Goal: Task Accomplishment & Management: Manage account settings

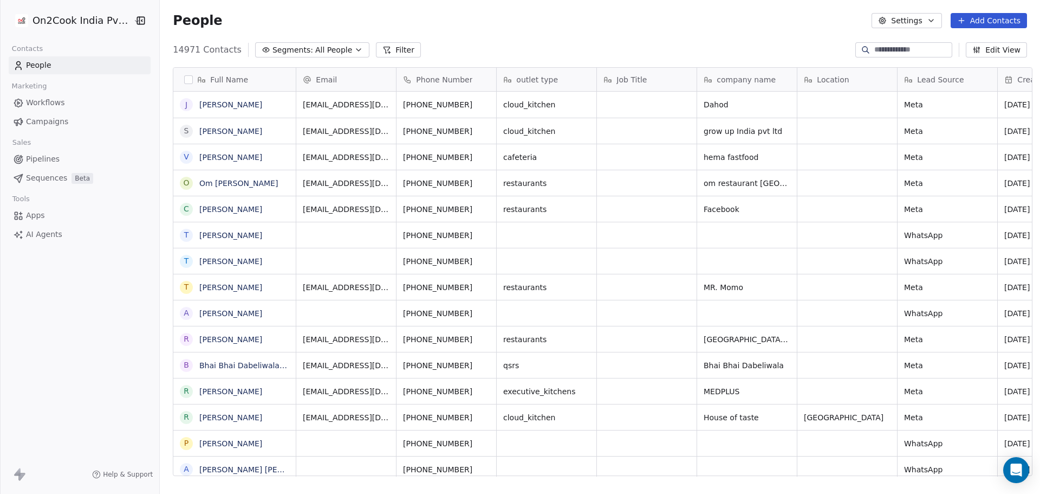
scroll to position [426, 877]
click at [67, 7] on div "On2Cook India Pvt. Ltd." at bounding box center [79, 20] width 159 height 41
click at [66, 18] on html "On2Cook India Pvt. Ltd. Contacts People Marketing Workflows Campaigns Sales Pip…" at bounding box center [520, 247] width 1040 height 494
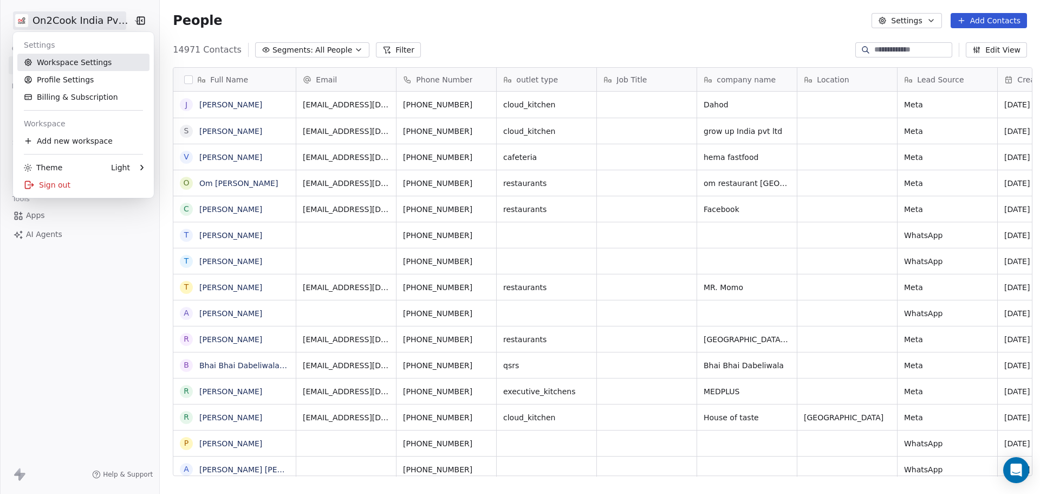
click at [93, 66] on link "Workspace Settings" at bounding box center [83, 62] width 132 height 17
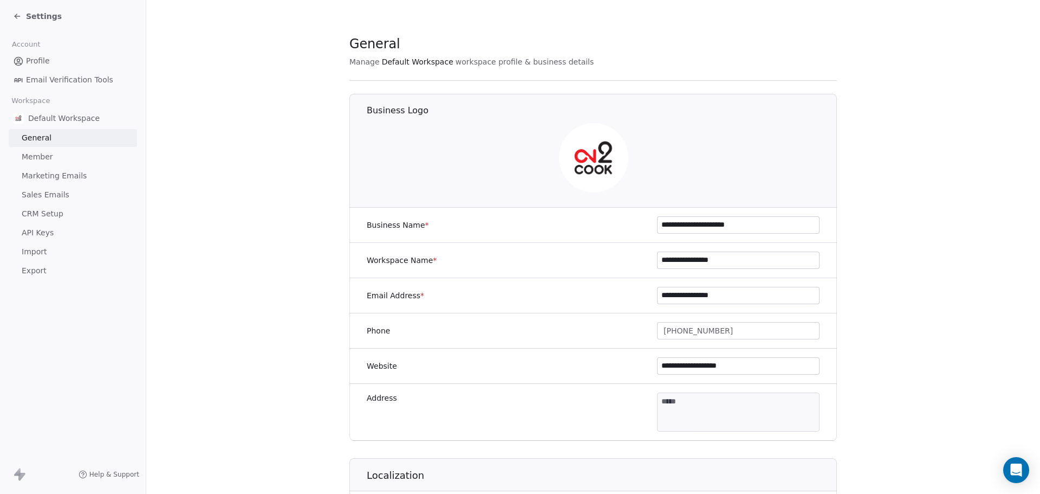
click at [75, 158] on link "Member" at bounding box center [73, 157] width 128 height 18
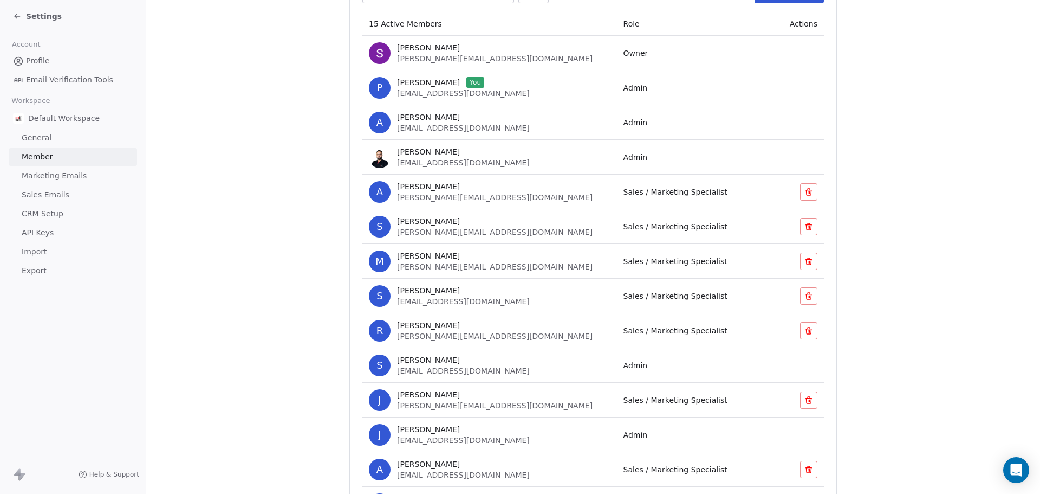
scroll to position [251, 0]
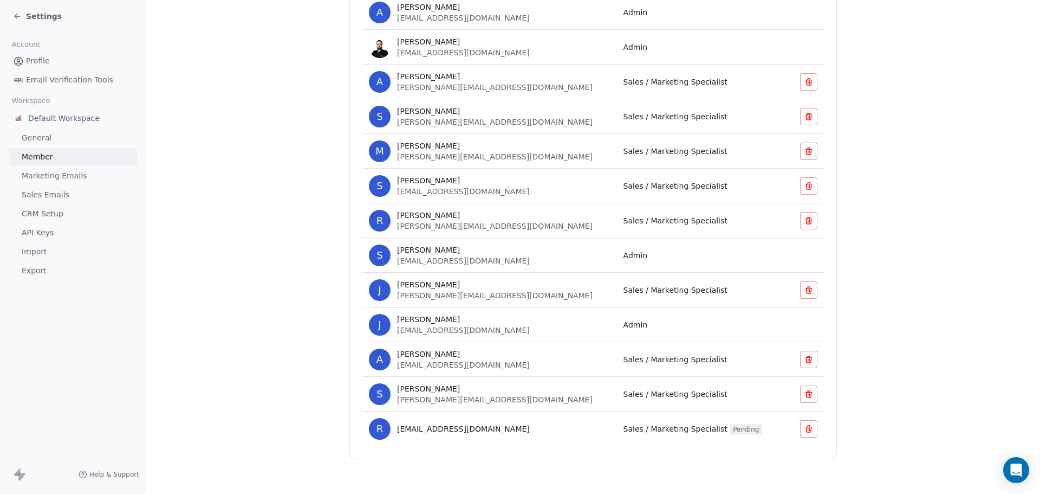
click at [624, 429] on span "Sales / Marketing Specialist Pending" at bounding box center [693, 428] width 139 height 9
click at [443, 423] on span "rohit@on2cook.com" at bounding box center [463, 428] width 133 height 11
click at [800, 430] on button at bounding box center [808, 428] width 17 height 17
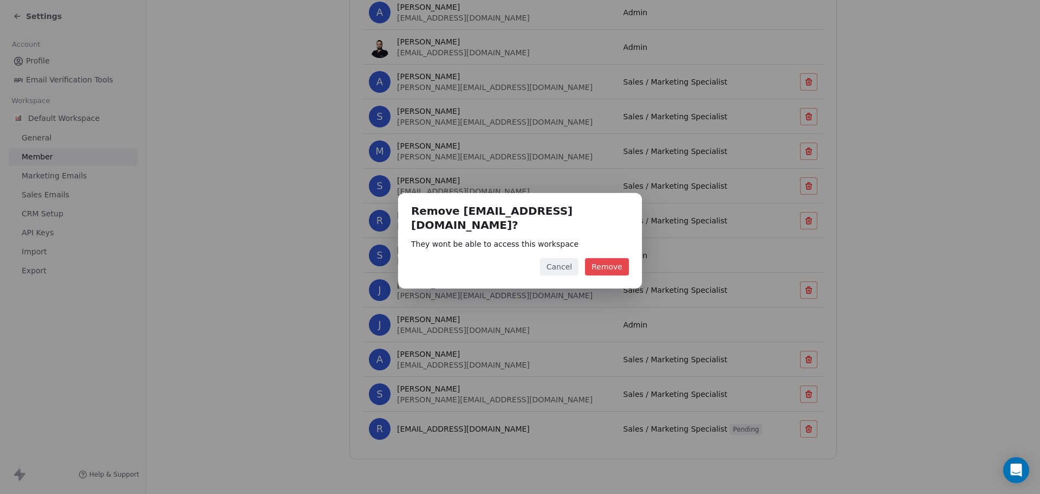
click at [605, 260] on button "Remove" at bounding box center [607, 266] width 44 height 17
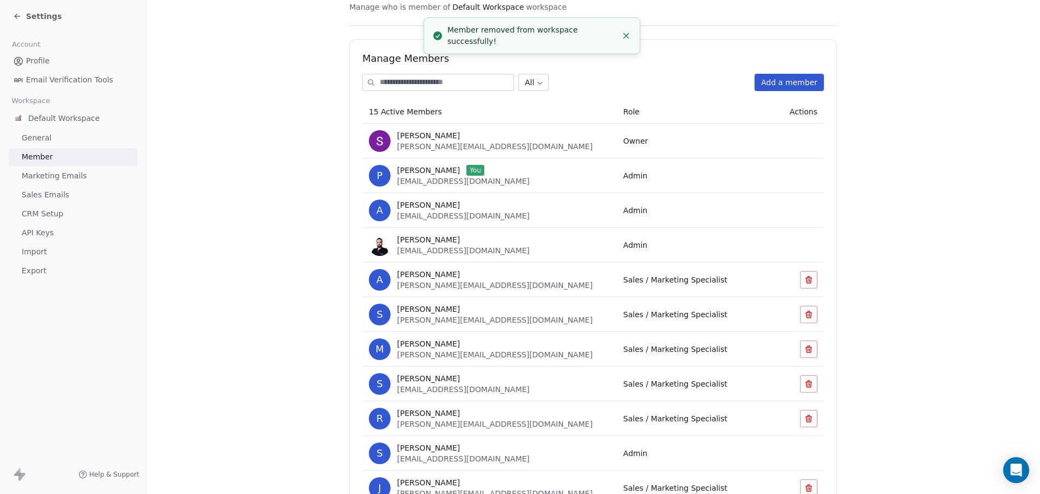
scroll to position [35, 0]
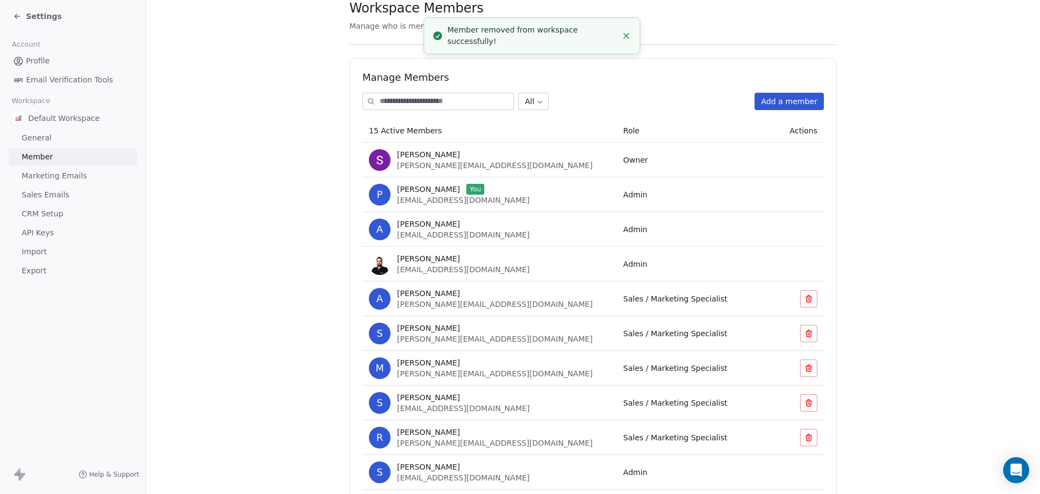
click at [784, 104] on button "Add a member" at bounding box center [789, 101] width 69 height 17
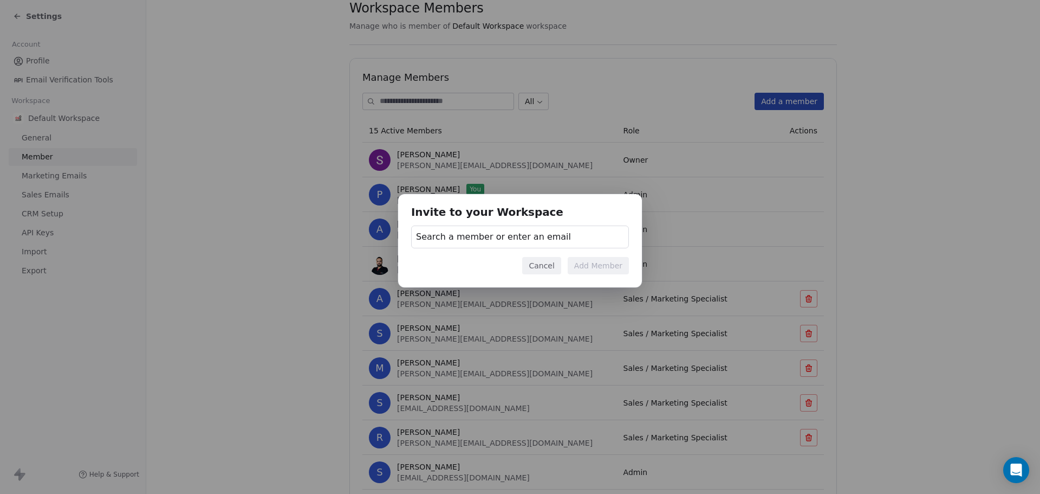
click at [461, 238] on span "Search a member or enter an email" at bounding box center [493, 236] width 155 height 13
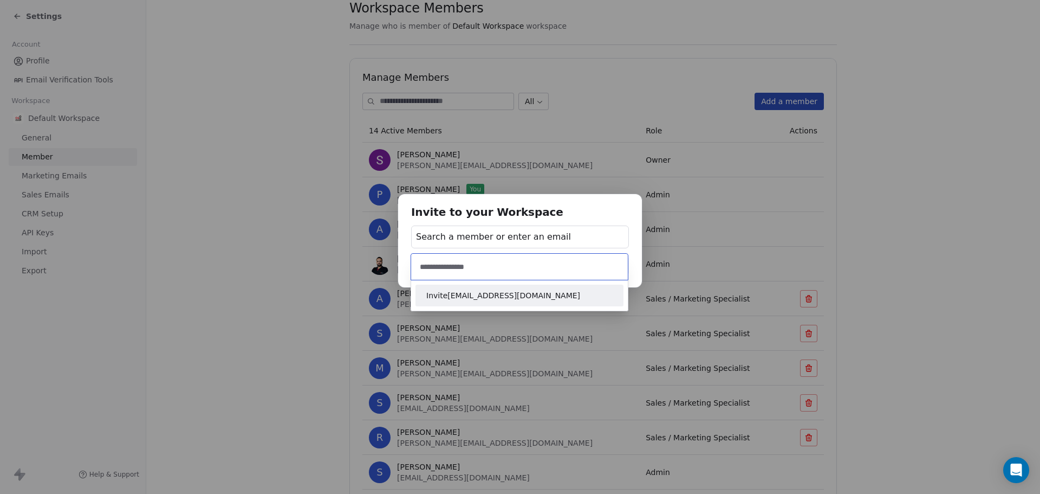
type input "**********"
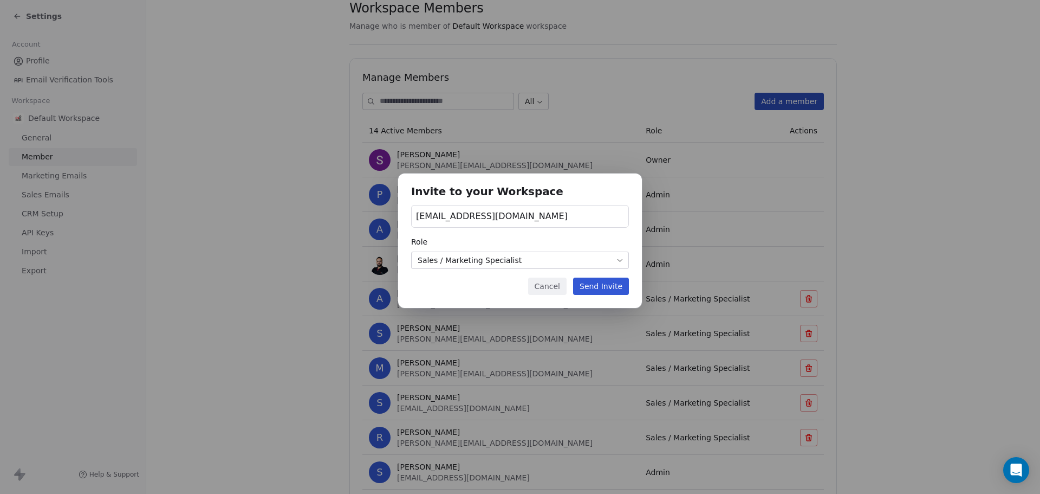
click at [609, 285] on button "Send Invite" at bounding box center [601, 285] width 56 height 17
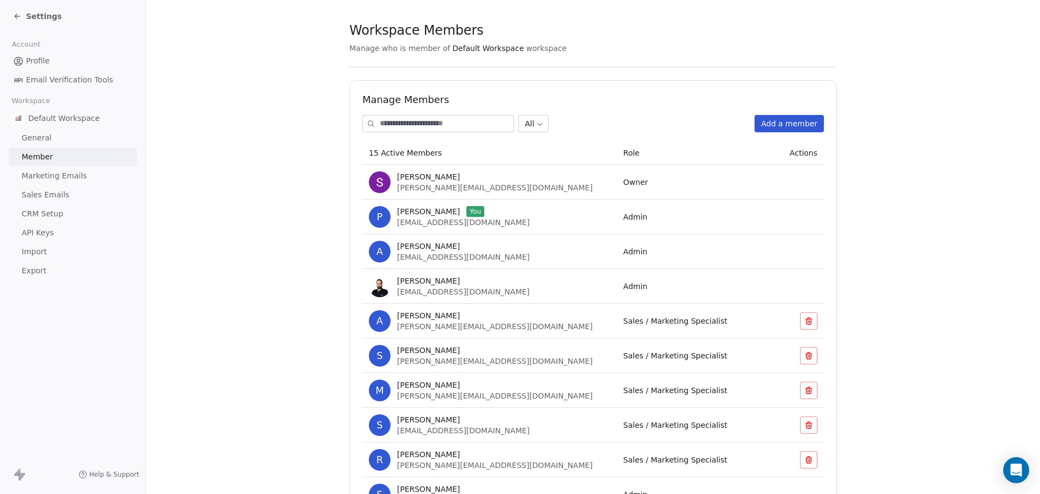
scroll to position [0, 0]
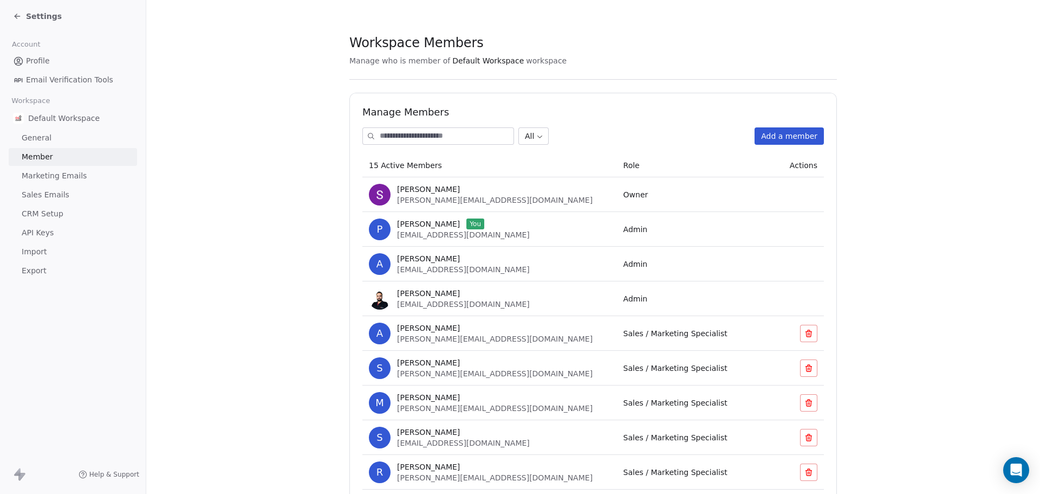
click at [34, 12] on span "Settings" at bounding box center [44, 16] width 36 height 11
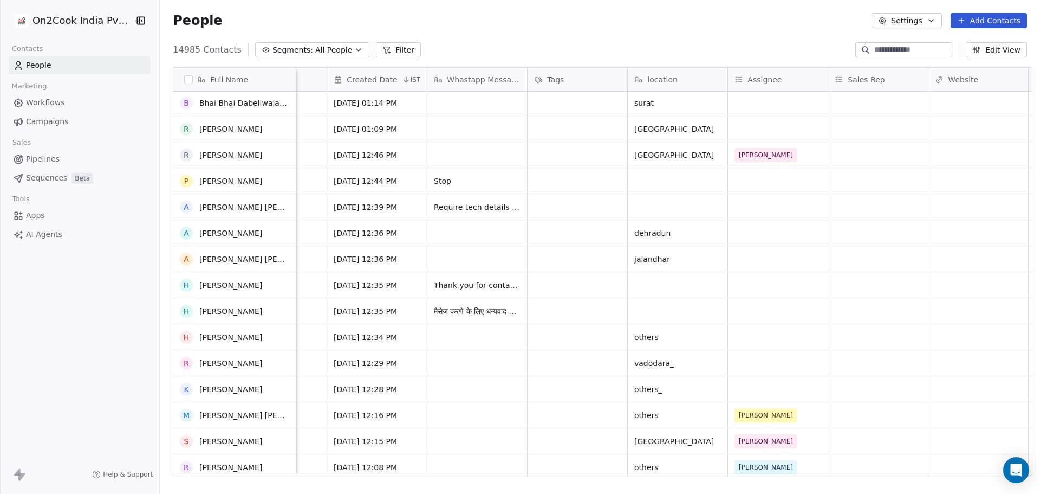
scroll to position [704, 0]
click at [750, 368] on div "grid" at bounding box center [778, 362] width 100 height 25
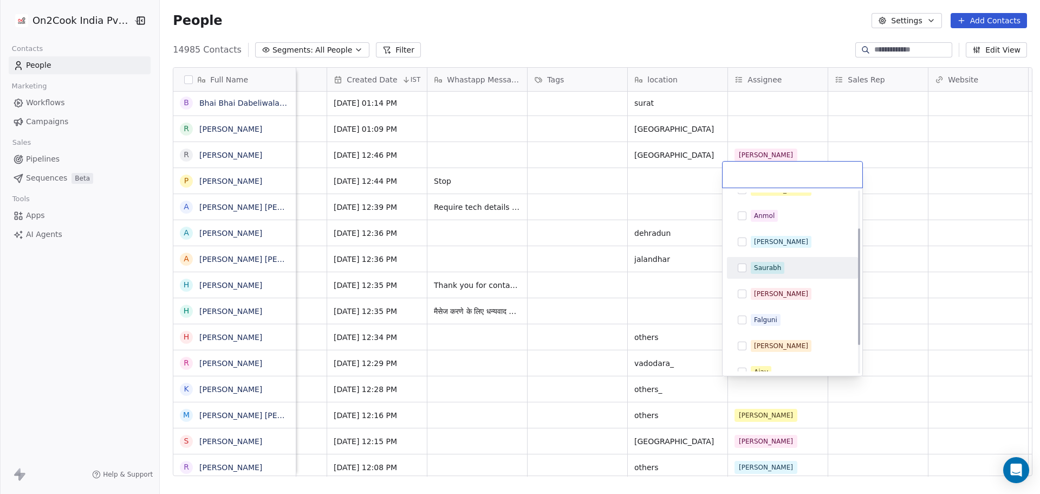
scroll to position [49, 0]
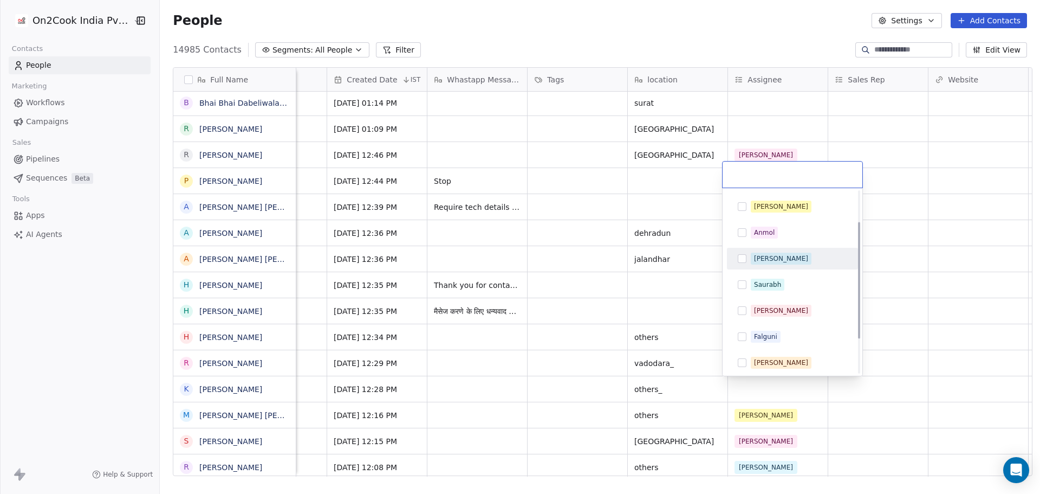
click at [782, 260] on div "Ronit" at bounding box center [799, 259] width 96 height 12
click at [675, 288] on html "On2Cook India Pvt. Ltd. Contacts People Marketing Workflows Campaigns Sales Pip…" at bounding box center [520, 247] width 1040 height 494
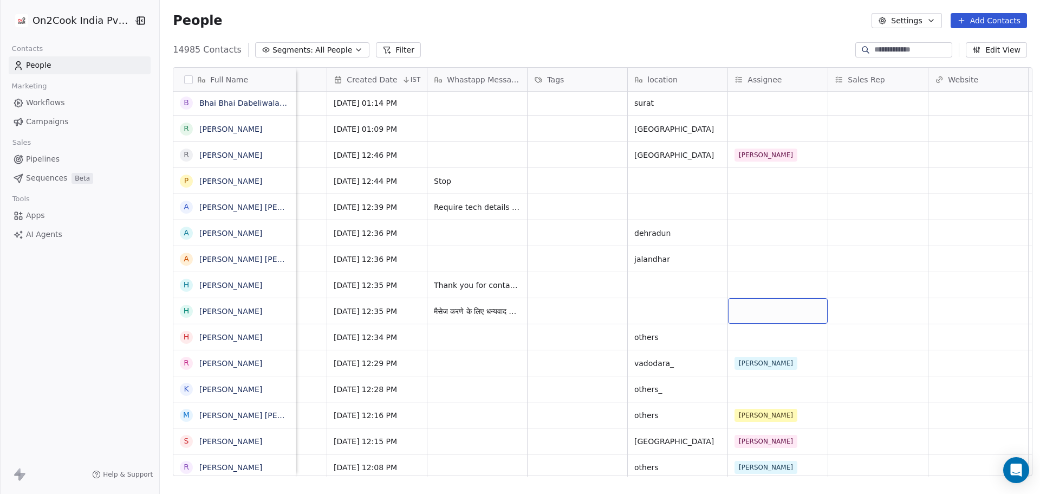
click at [753, 312] on div "grid" at bounding box center [778, 310] width 100 height 25
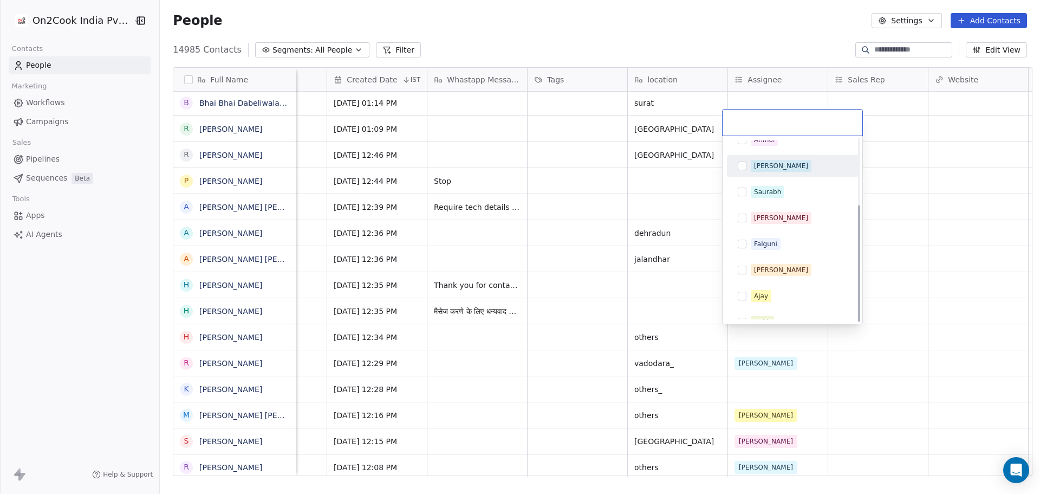
scroll to position [103, 0]
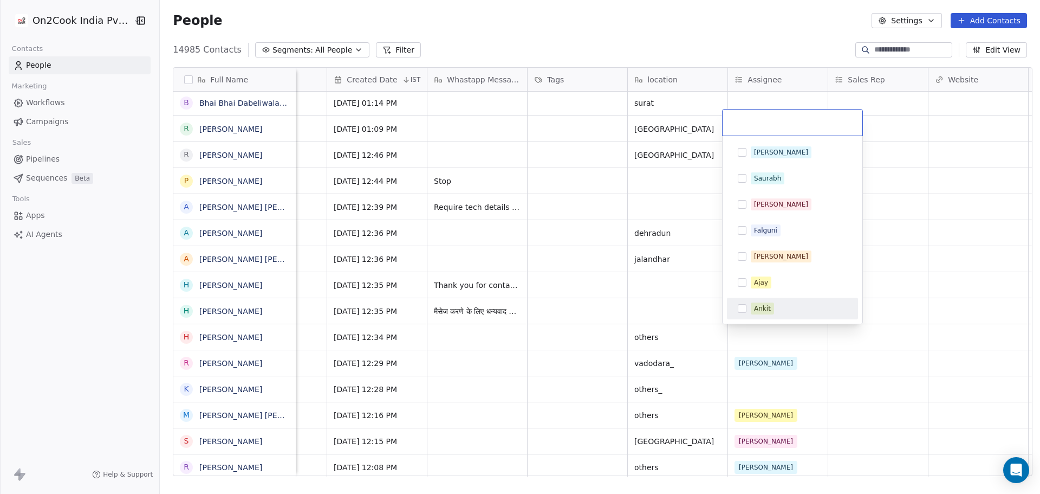
click at [775, 304] on div "Ankit" at bounding box center [799, 308] width 96 height 12
click at [647, 305] on html "On2Cook India Pvt. Ltd. Contacts People Marketing Workflows Campaigns Sales Pip…" at bounding box center [520, 247] width 1040 height 494
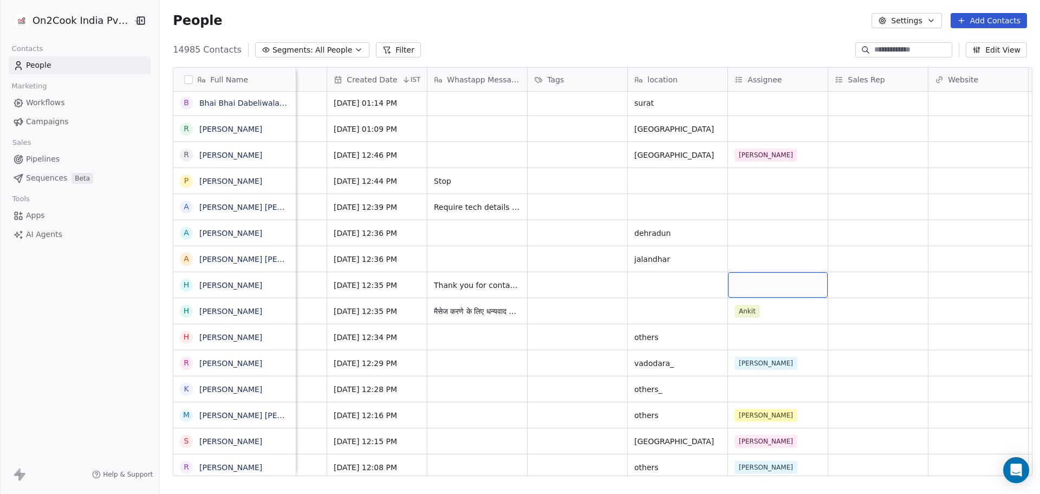
click at [749, 287] on div "grid" at bounding box center [778, 284] width 100 height 25
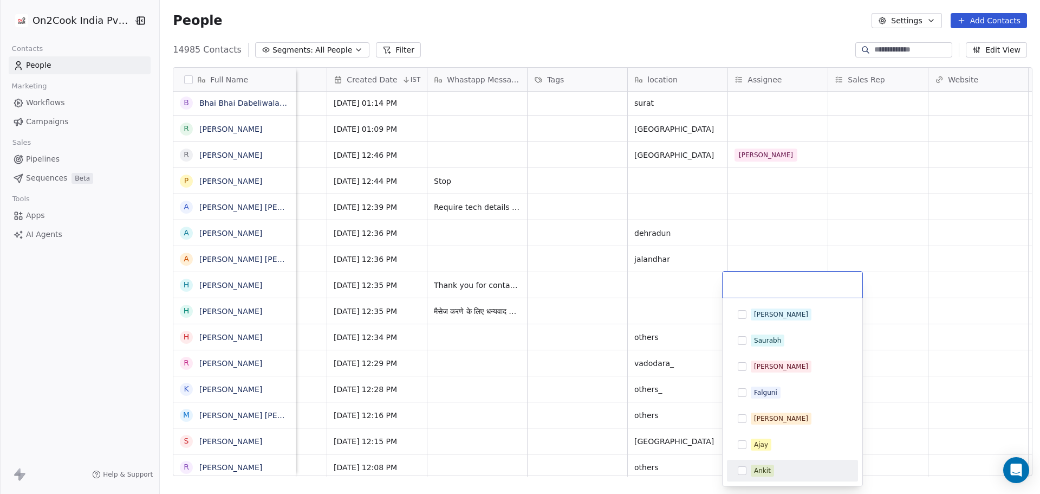
click at [765, 468] on div "Ankit" at bounding box center [762, 471] width 17 height 10
drag, startPoint x: 913, startPoint y: 233, endPoint x: 835, endPoint y: 244, distance: 78.8
click at [912, 232] on html "On2Cook India Pvt. Ltd. Contacts People Marketing Workflows Campaigns Sales Pip…" at bounding box center [520, 247] width 1040 height 494
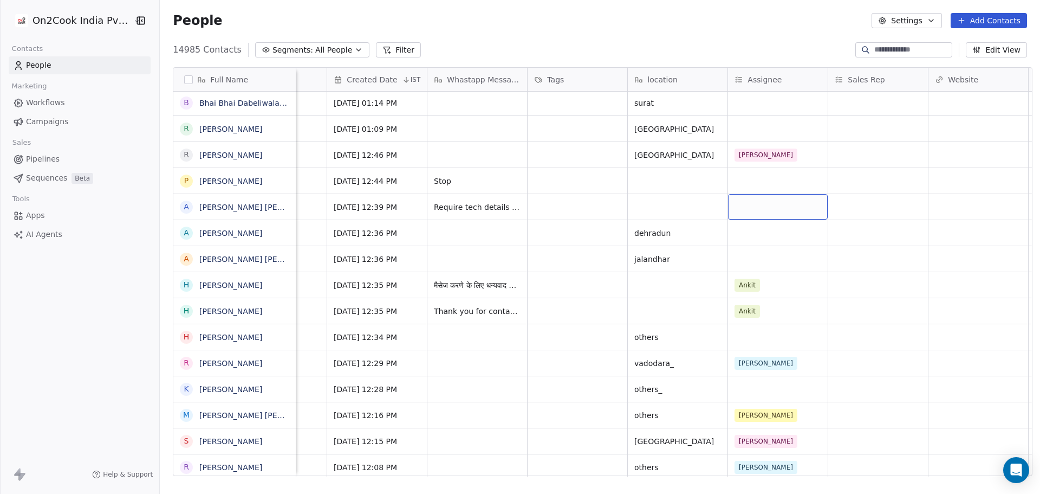
click at [752, 202] on div "grid" at bounding box center [778, 206] width 100 height 25
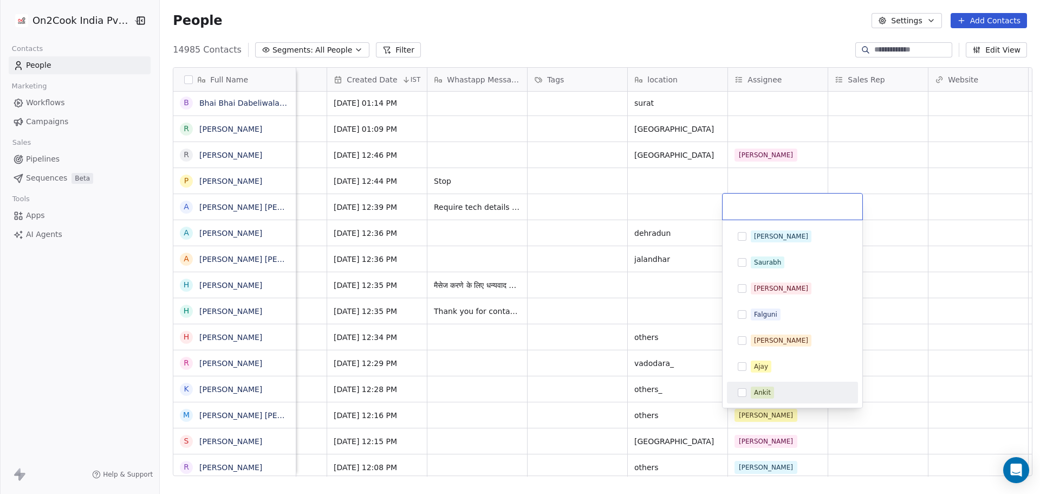
click at [772, 397] on span "Ankit" at bounding box center [762, 392] width 23 height 12
click at [620, 215] on html "On2Cook India Pvt. Ltd. Contacts People Marketing Workflows Campaigns Sales Pip…" at bounding box center [520, 247] width 1040 height 494
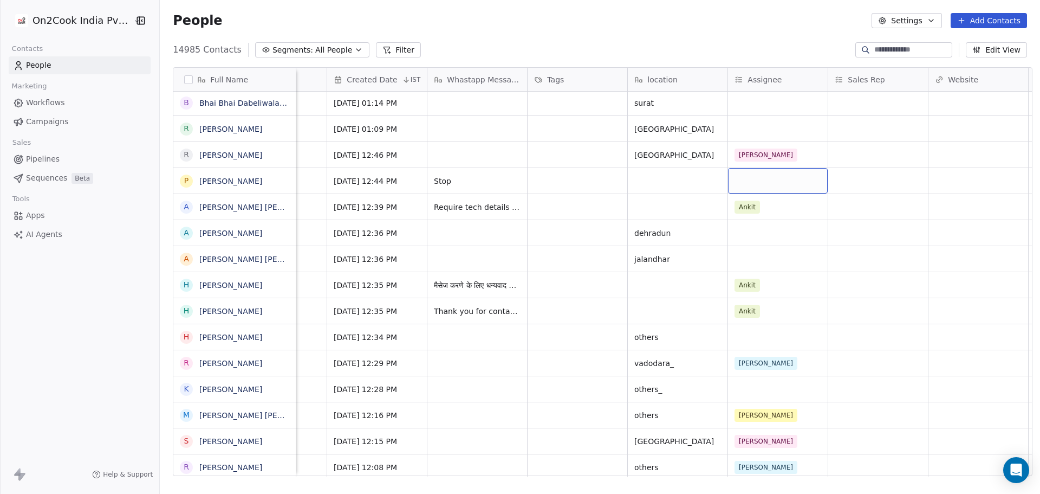
click at [748, 176] on div "grid" at bounding box center [778, 180] width 100 height 25
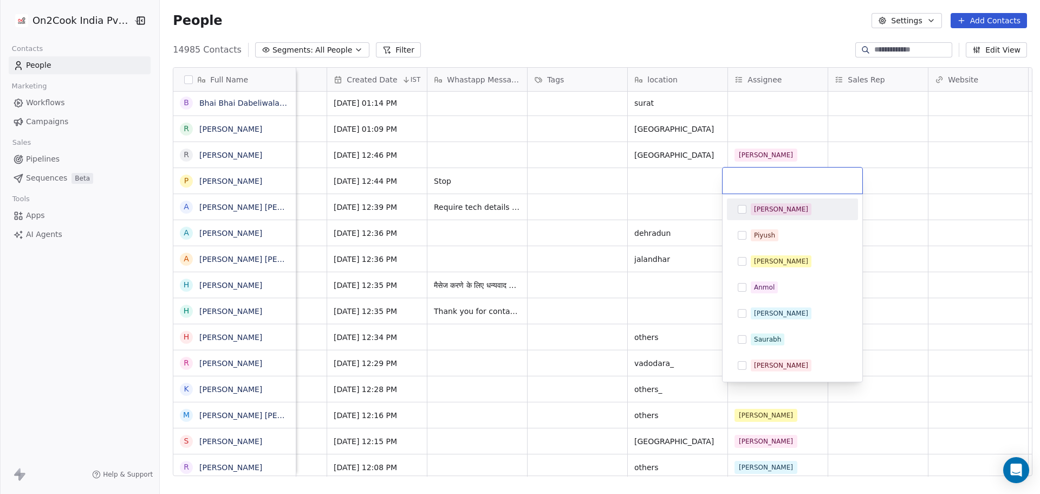
click at [526, 177] on html "On2Cook India Pvt. Ltd. Contacts People Marketing Workflows Campaigns Sales Pip…" at bounding box center [520, 247] width 1040 height 494
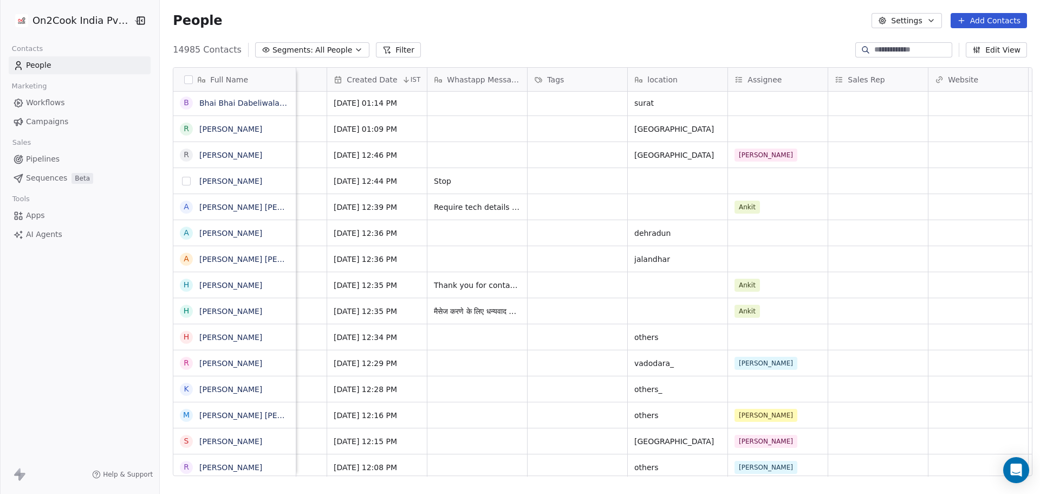
click at [182, 181] on button "grid" at bounding box center [186, 181] width 9 height 9
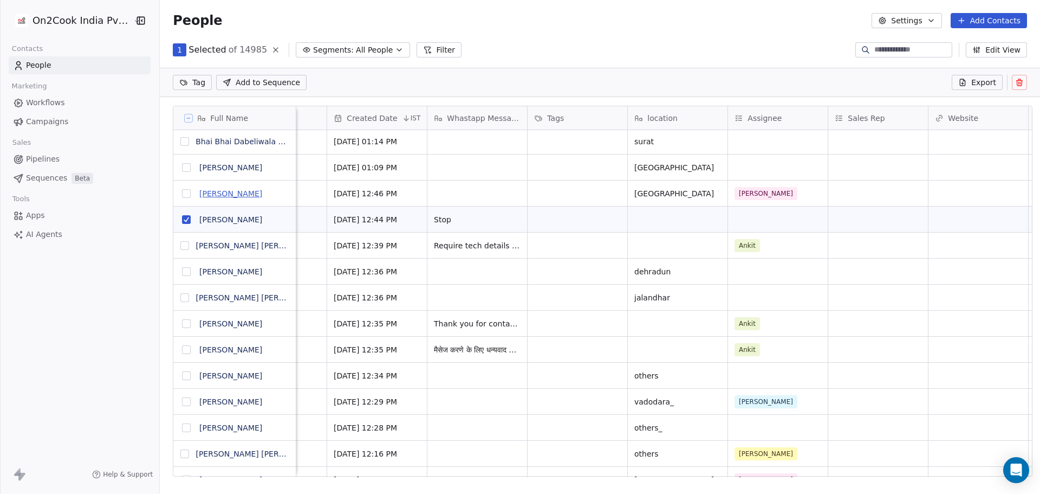
scroll to position [388, 877]
click at [1011, 79] on div "Export" at bounding box center [989, 82] width 75 height 15
click at [1019, 79] on icon at bounding box center [1020, 80] width 2 height 2
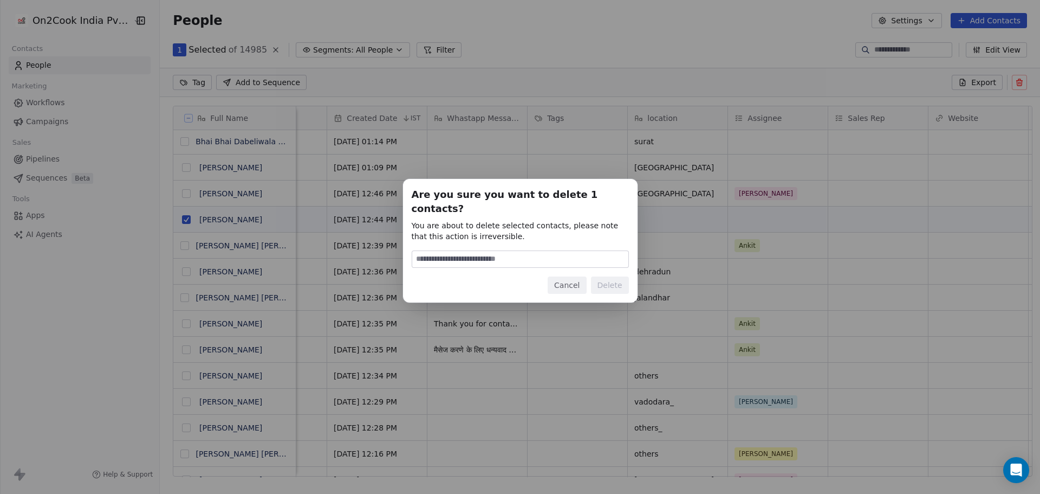
click at [538, 258] on input at bounding box center [520, 259] width 216 height 16
type input "******"
click at [604, 276] on button "Delete" at bounding box center [610, 284] width 38 height 17
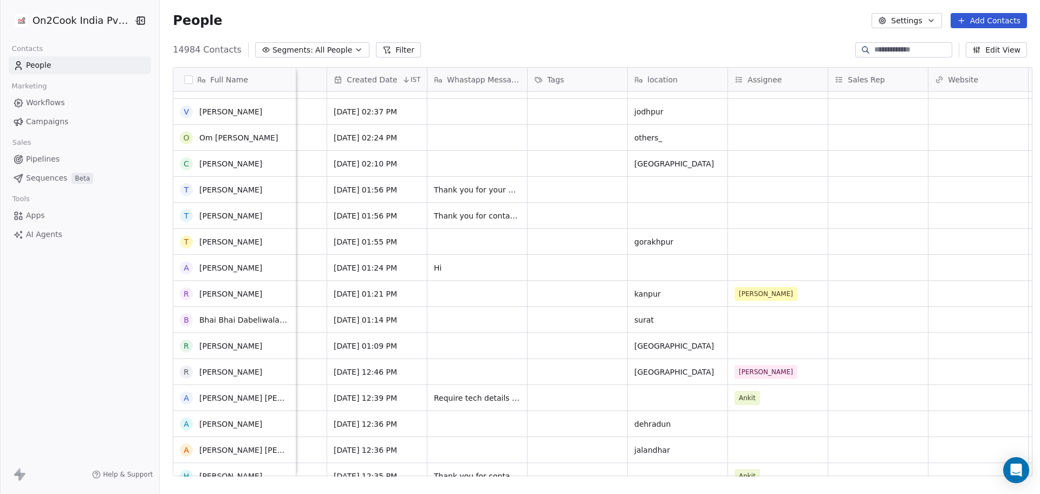
scroll to position [434, 0]
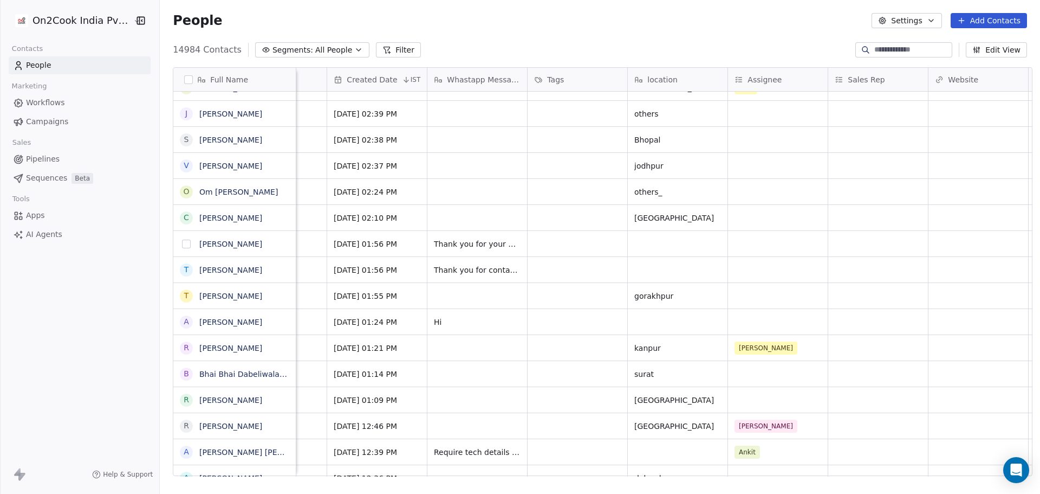
click at [182, 246] on button "grid" at bounding box center [186, 244] width 9 height 9
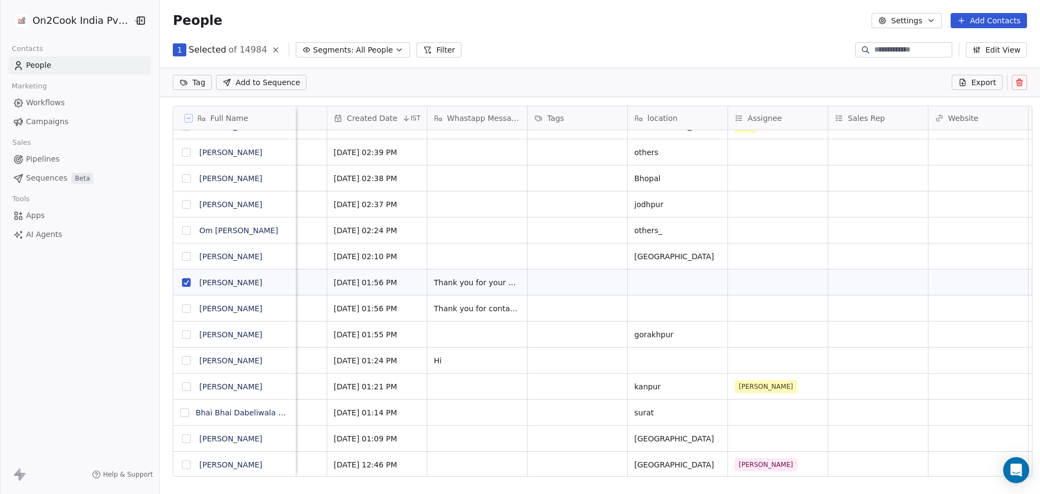
scroll to position [388, 877]
click at [183, 309] on button "grid" at bounding box center [186, 308] width 9 height 9
click at [1018, 85] on icon at bounding box center [1019, 83] width 5 height 5
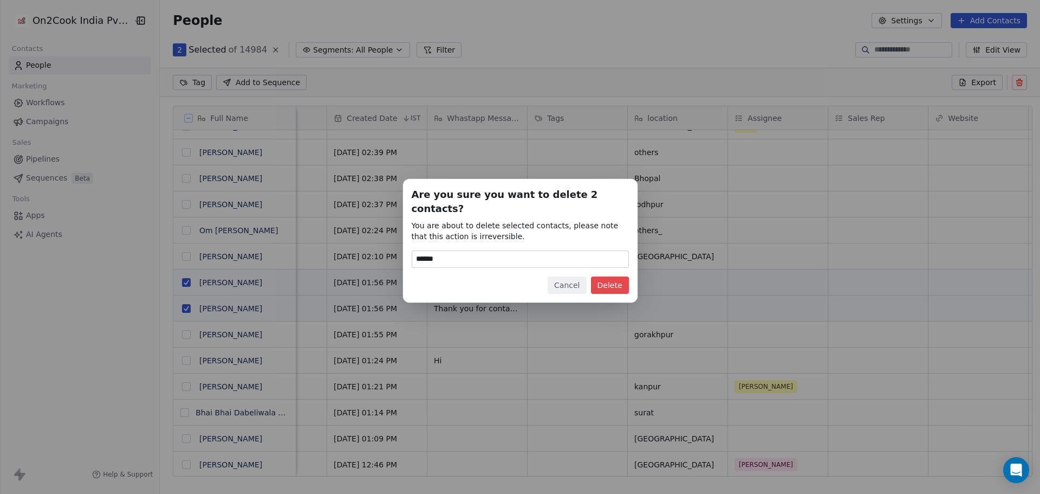
click at [612, 281] on button "Delete" at bounding box center [610, 284] width 38 height 17
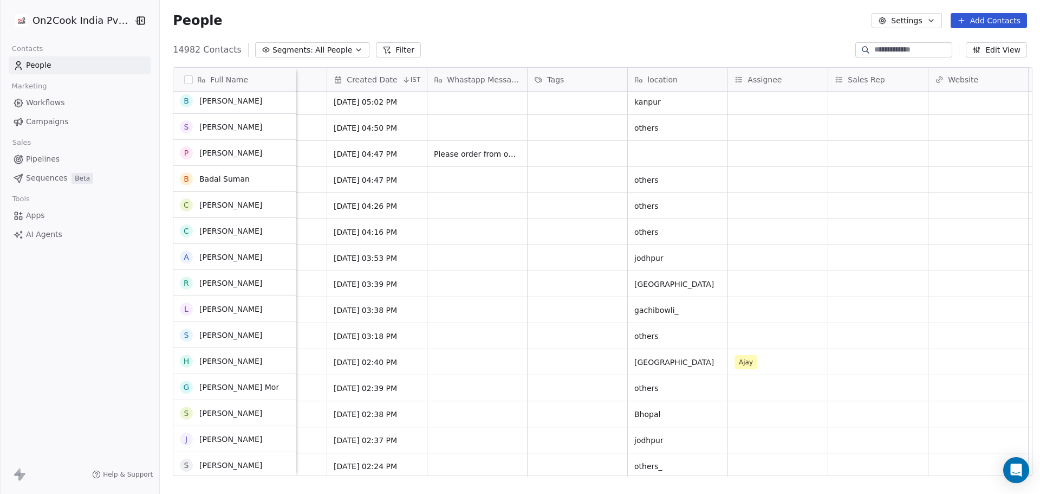
scroll to position [108, 0]
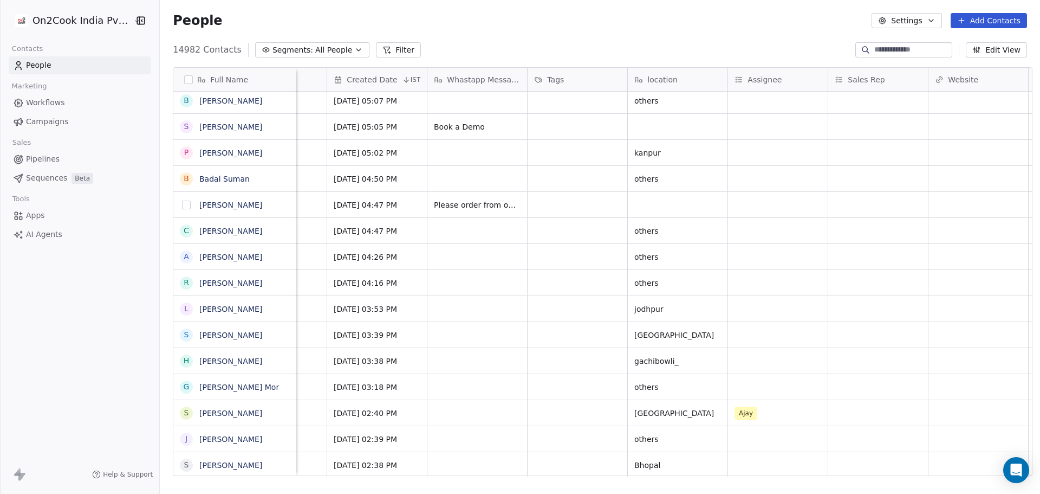
click at [182, 201] on button "grid" at bounding box center [186, 205] width 9 height 9
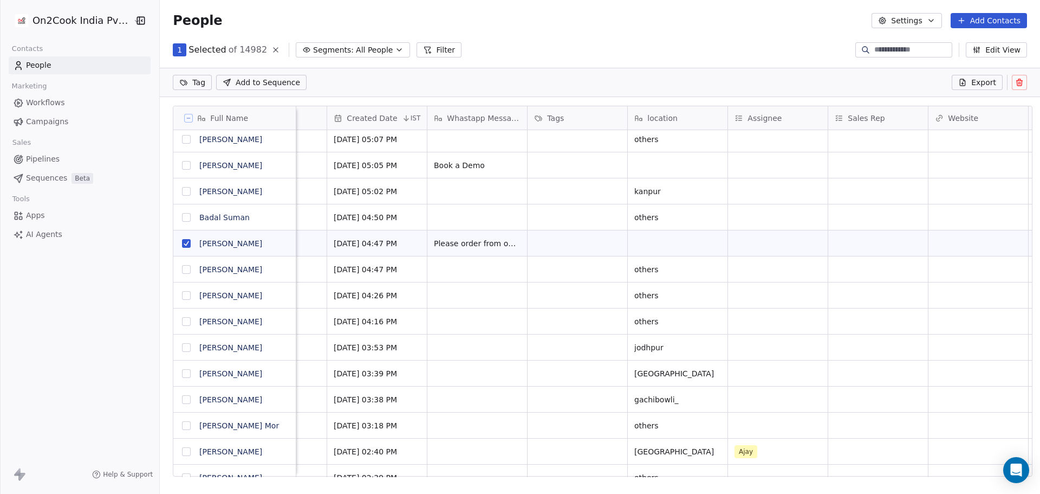
scroll to position [388, 877]
click at [1019, 80] on icon at bounding box center [1020, 80] width 2 height 2
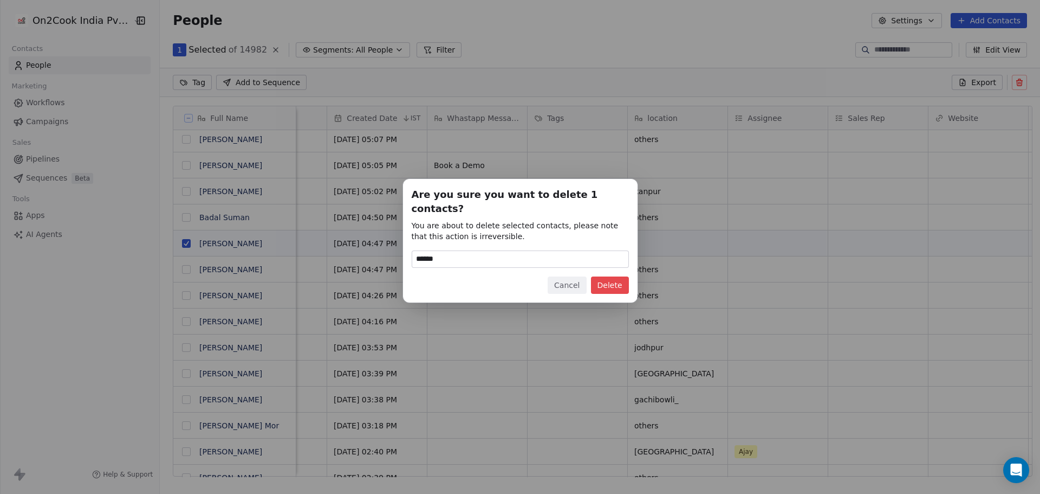
click at [616, 277] on button "Delete" at bounding box center [610, 284] width 38 height 17
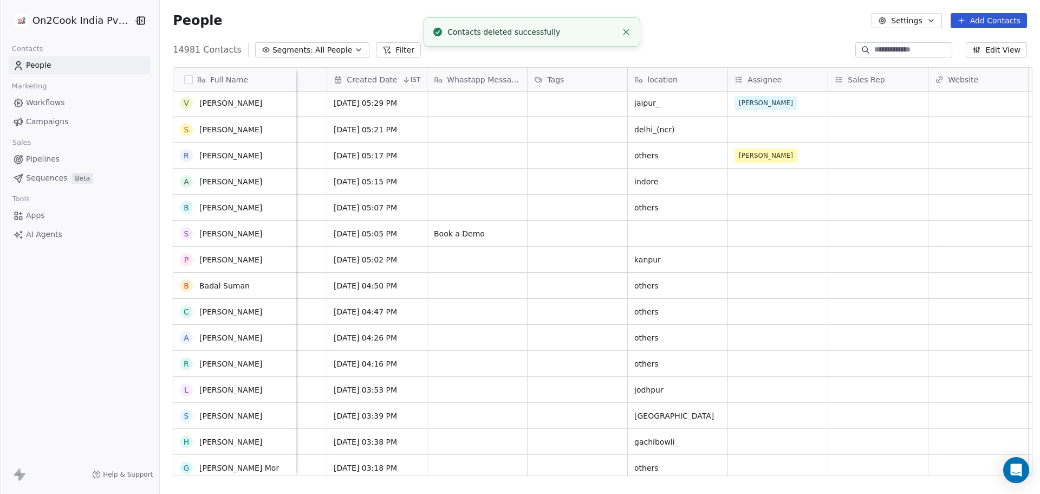
scroll to position [0, 0]
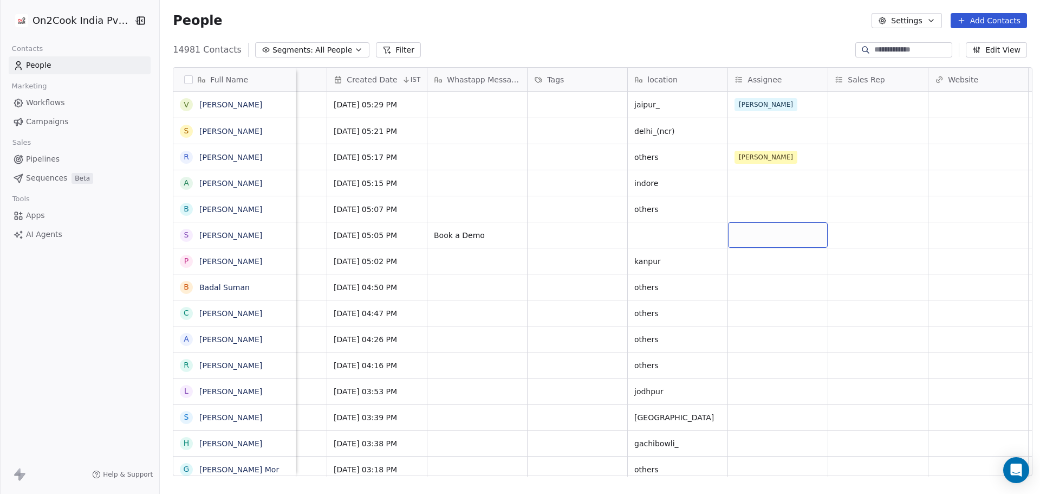
click at [733, 234] on div "grid" at bounding box center [778, 234] width 100 height 25
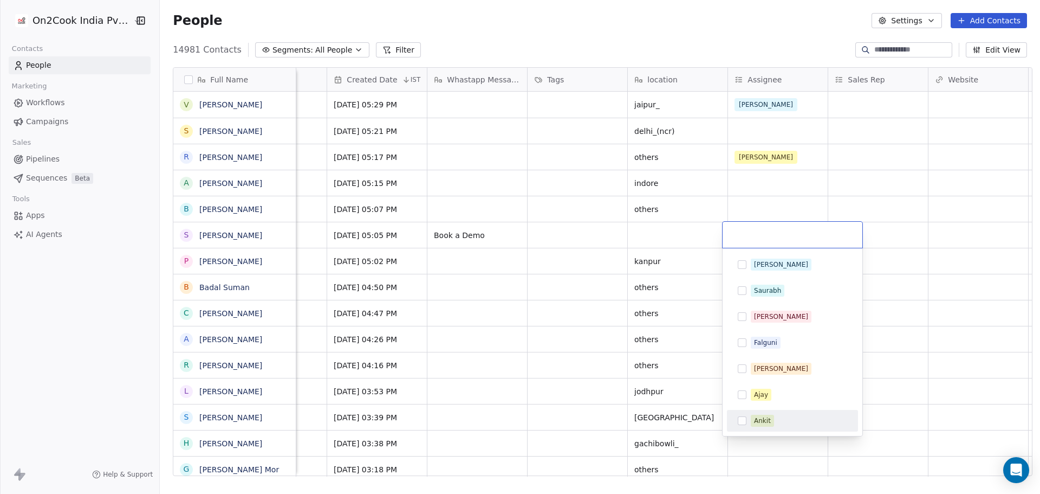
click at [777, 427] on div "Ankit" at bounding box center [793, 420] width 122 height 17
click at [961, 248] on html "On2Cook India Pvt. Ltd. Contacts People Marketing Workflows Campaigns Sales Pip…" at bounding box center [520, 247] width 1040 height 494
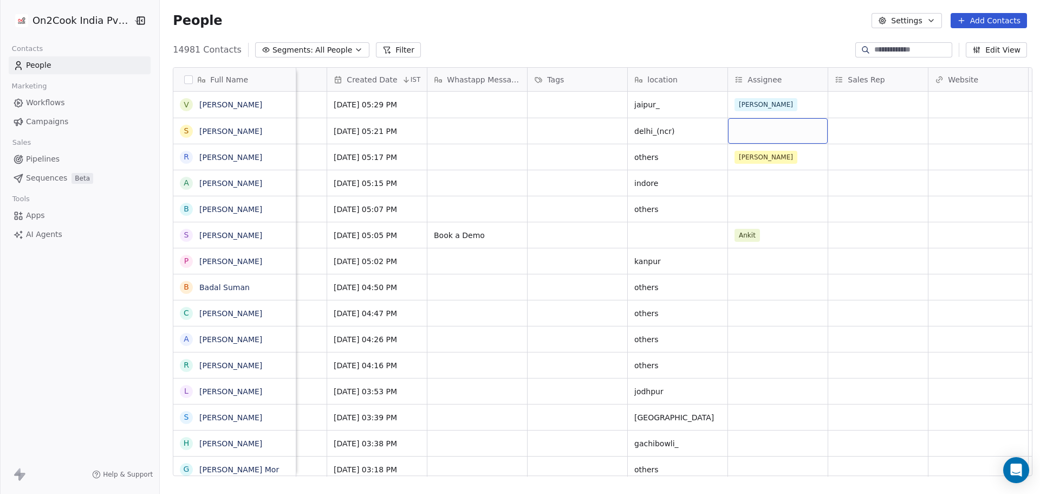
click at [747, 127] on div "grid" at bounding box center [778, 130] width 100 height 25
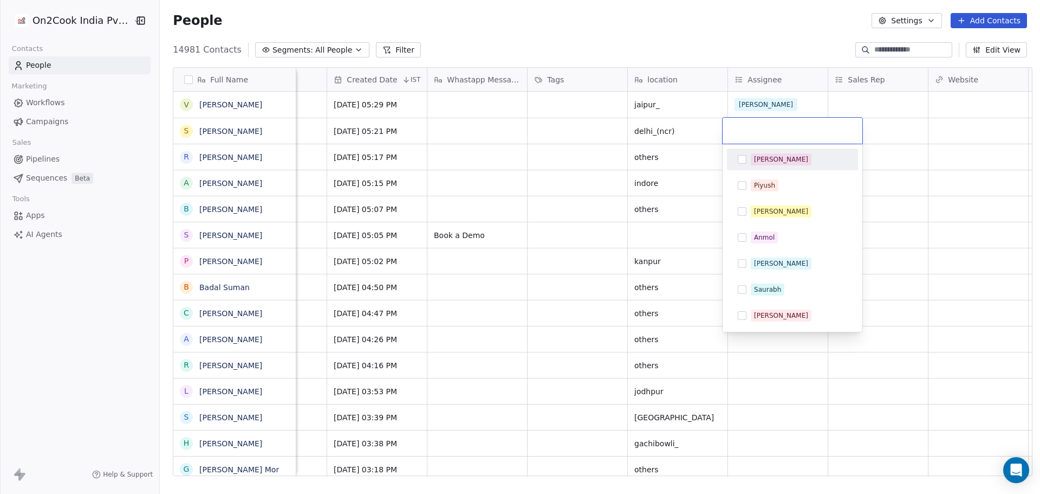
click at [792, 162] on div "Salim" at bounding box center [799, 159] width 96 height 12
click at [893, 152] on html "On2Cook India Pvt. Ltd. Contacts People Marketing Workflows Campaigns Sales Pip…" at bounding box center [520, 247] width 1040 height 494
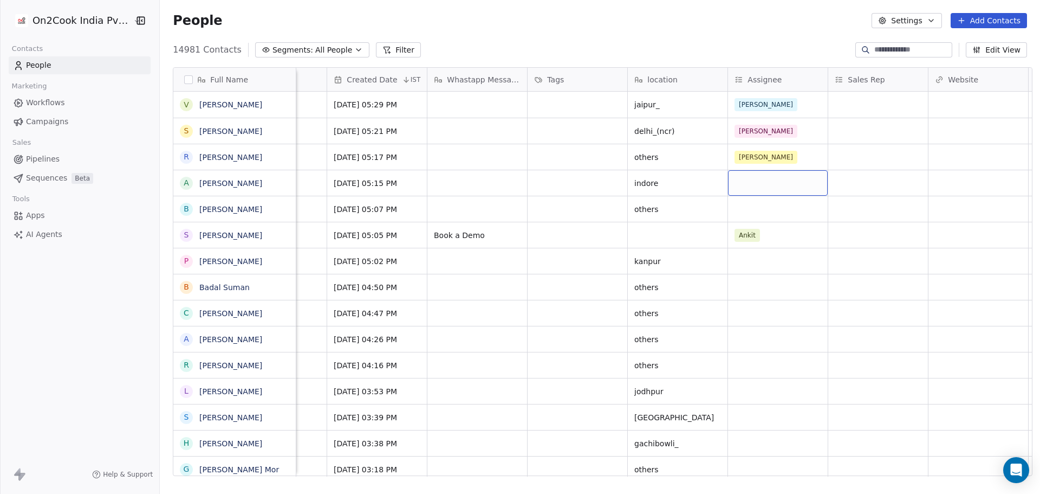
click at [743, 189] on div "grid" at bounding box center [778, 182] width 100 height 25
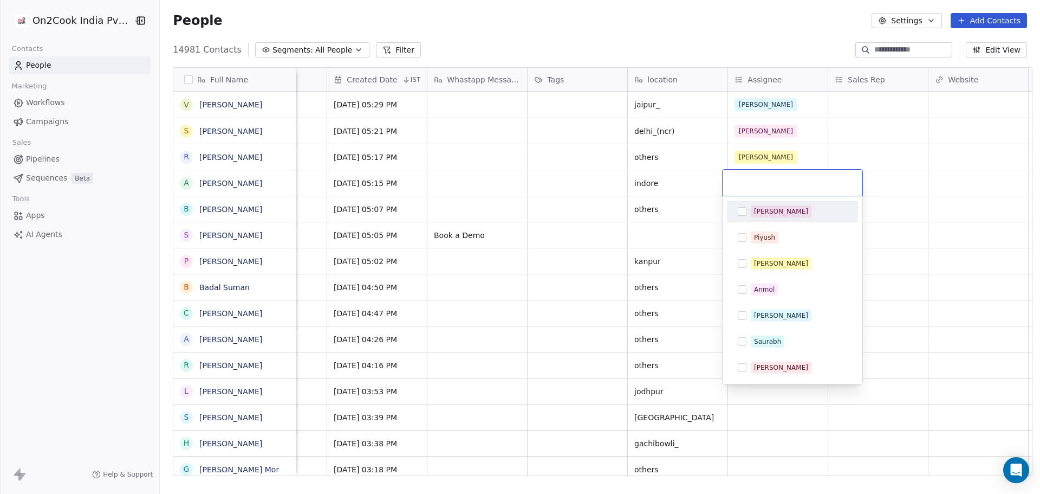
click at [797, 215] on div "Salim" at bounding box center [799, 211] width 96 height 12
click at [904, 198] on html "On2Cook India Pvt. Ltd. Contacts People Marketing Workflows Campaigns Sales Pip…" at bounding box center [520, 247] width 1040 height 494
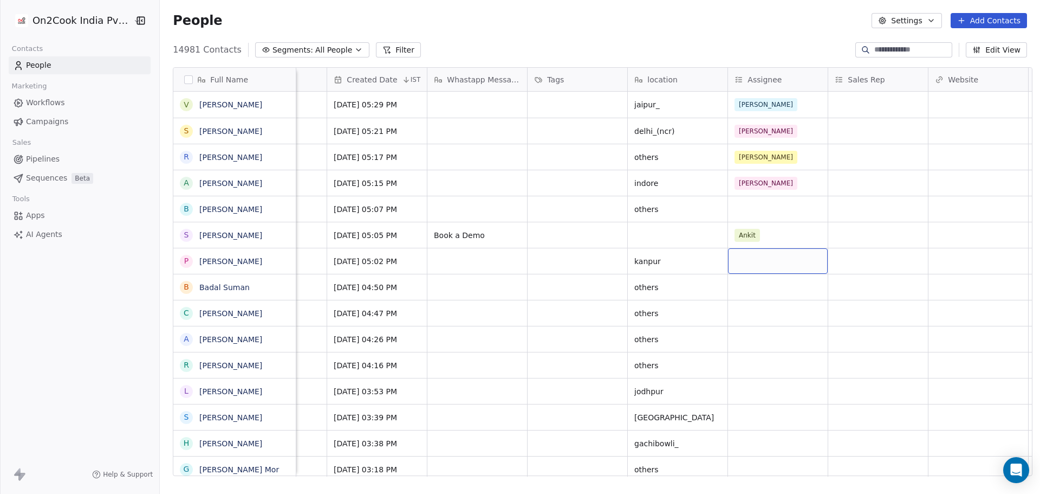
click at [748, 265] on div "grid" at bounding box center [778, 260] width 100 height 25
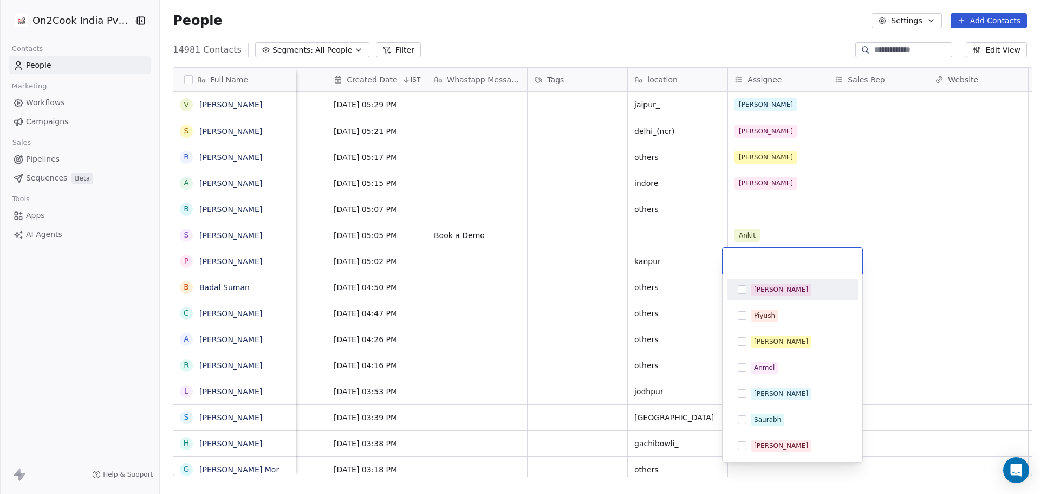
click at [783, 288] on div "Salim" at bounding box center [799, 289] width 96 height 12
click at [975, 282] on html "On2Cook India Pvt. Ltd. Contacts People Marketing Workflows Campaigns Sales Pip…" at bounding box center [520, 247] width 1040 height 494
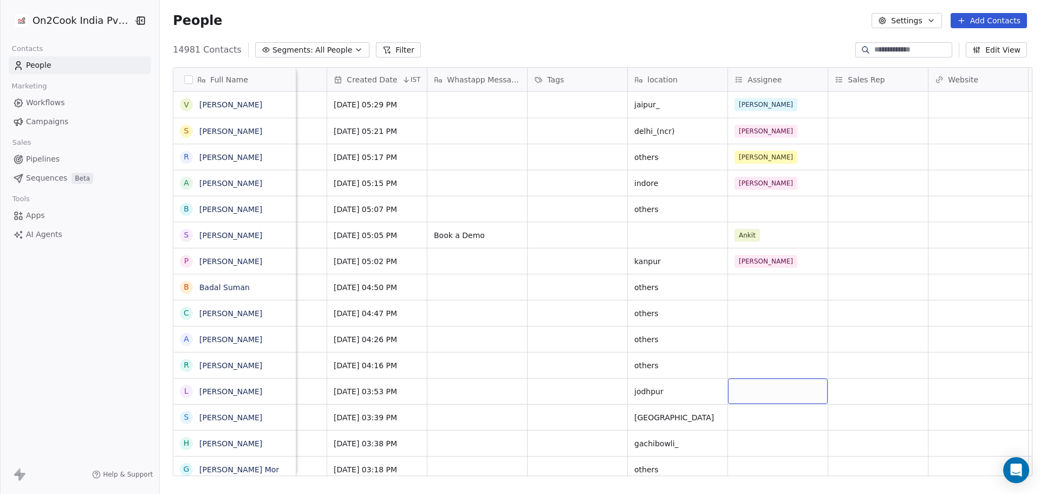
click at [745, 388] on div "grid" at bounding box center [778, 390] width 100 height 25
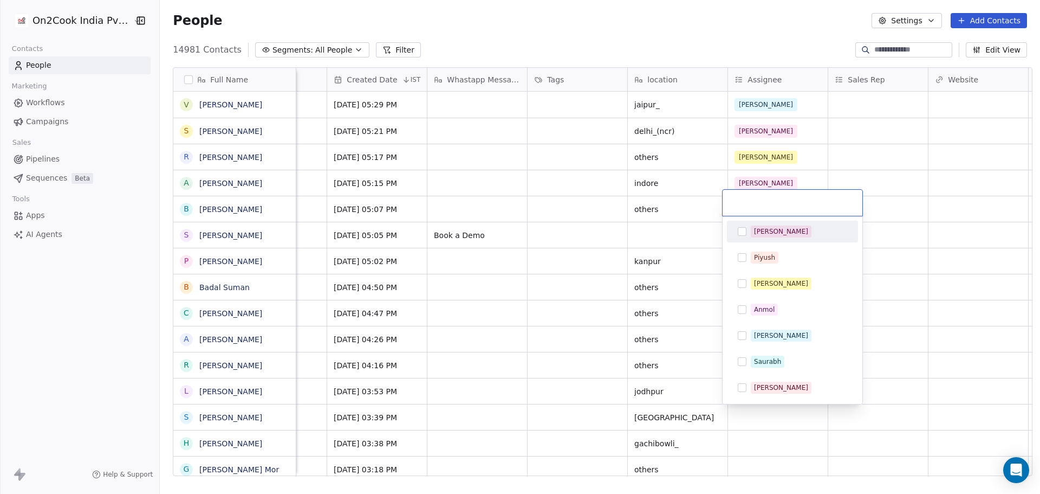
click at [782, 230] on div "Salim" at bounding box center [799, 231] width 96 height 12
click at [887, 254] on html "On2Cook India Pvt. Ltd. Contacts People Marketing Workflows Campaigns Sales Pip…" at bounding box center [520, 247] width 1040 height 494
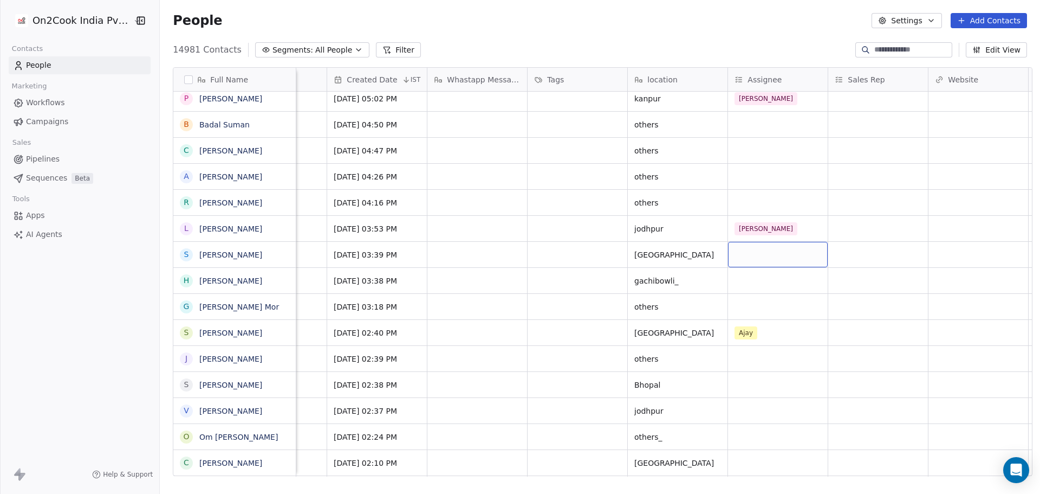
click at [748, 245] on div "grid" at bounding box center [778, 254] width 100 height 25
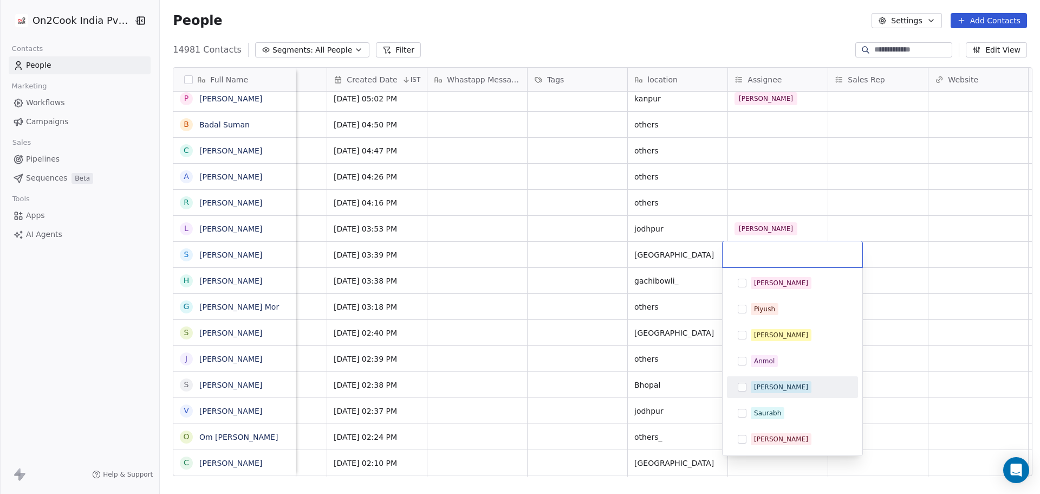
click at [780, 382] on div "Ronit" at bounding box center [799, 387] width 96 height 12
click at [911, 293] on html "On2Cook India Pvt. Ltd. Contacts People Marketing Workflows Campaigns Sales Pip…" at bounding box center [520, 247] width 1040 height 494
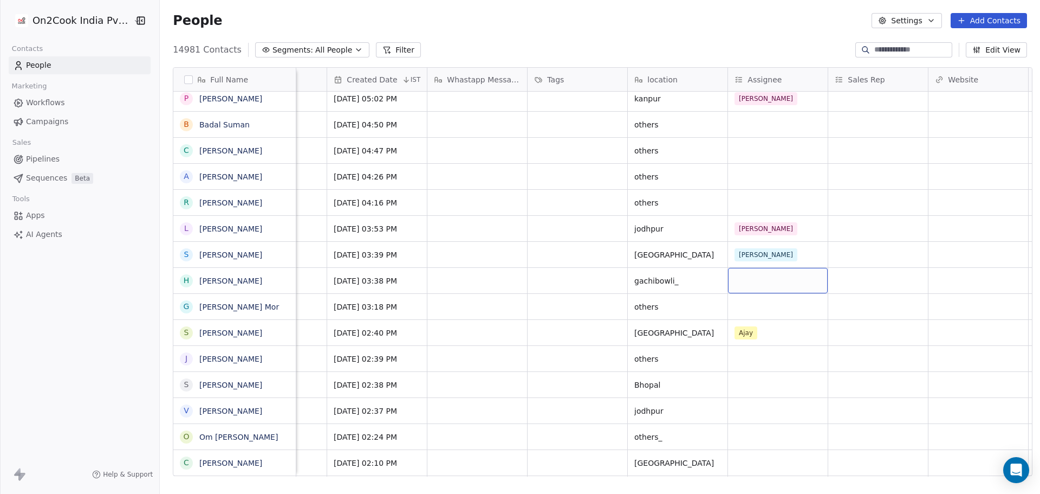
click at [768, 285] on div "grid" at bounding box center [778, 280] width 100 height 25
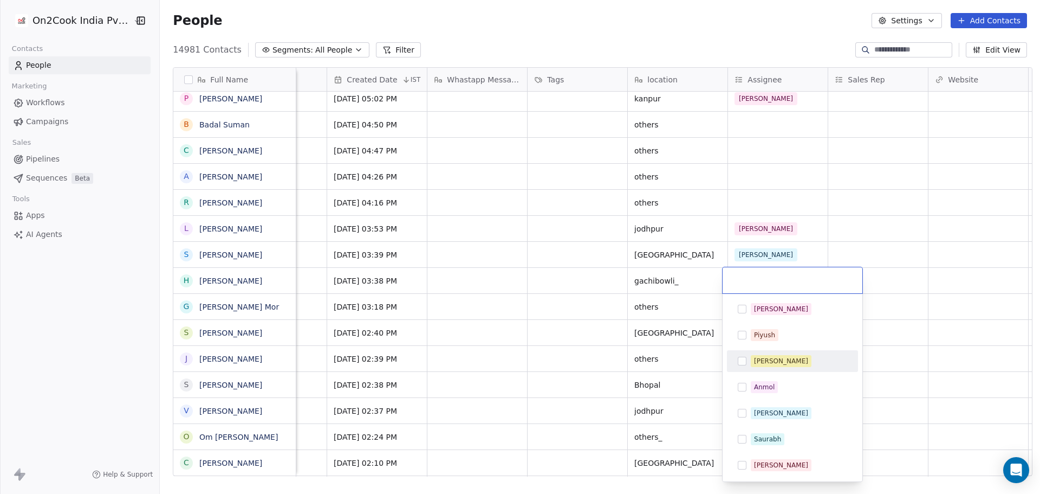
click at [765, 357] on div "Madhuri" at bounding box center [781, 361] width 54 height 10
click at [877, 284] on html "On2Cook India Pvt. Ltd. Contacts People Marketing Workflows Campaigns Sales Pip…" at bounding box center [520, 247] width 1040 height 494
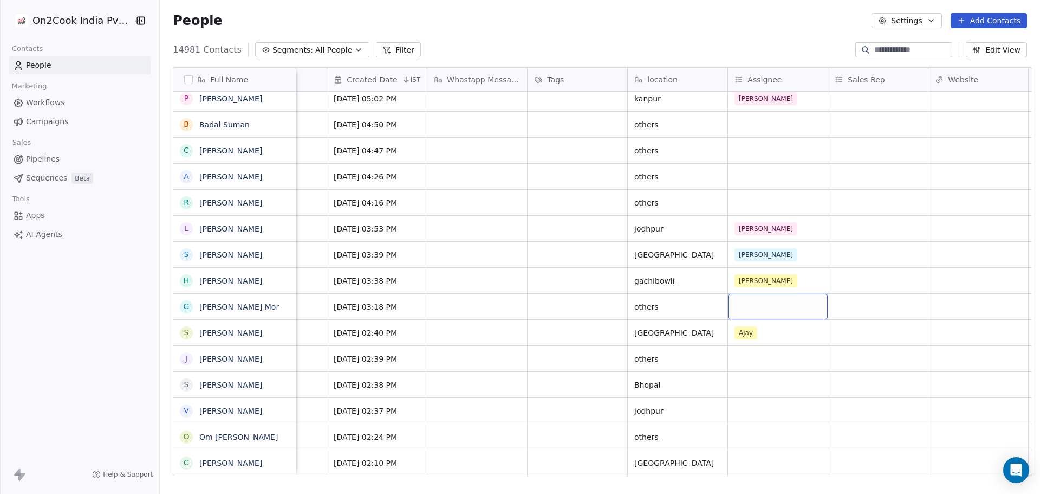
click at [775, 308] on div "grid" at bounding box center [778, 306] width 100 height 25
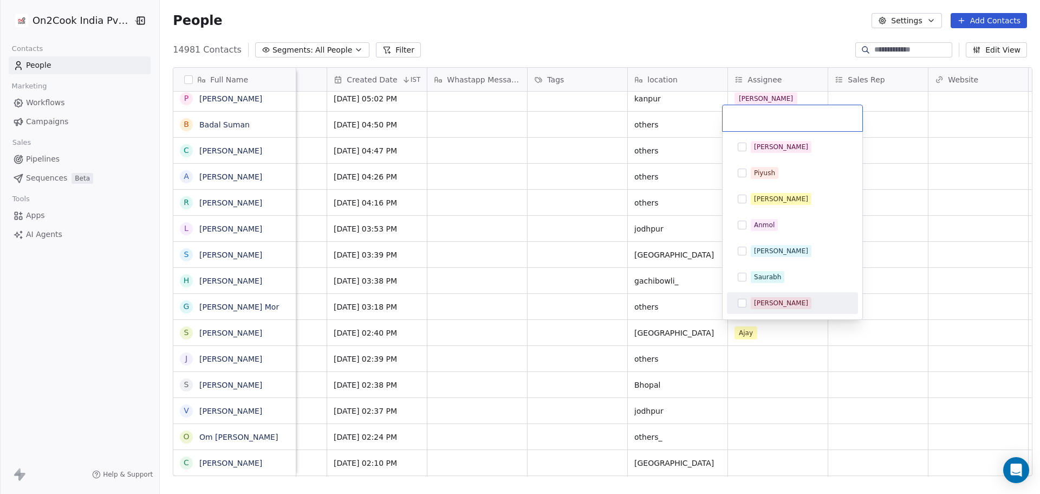
click at [955, 362] on html "On2Cook India Pvt. Ltd. Contacts People Marketing Workflows Campaigns Sales Pip…" at bounding box center [520, 247] width 1040 height 494
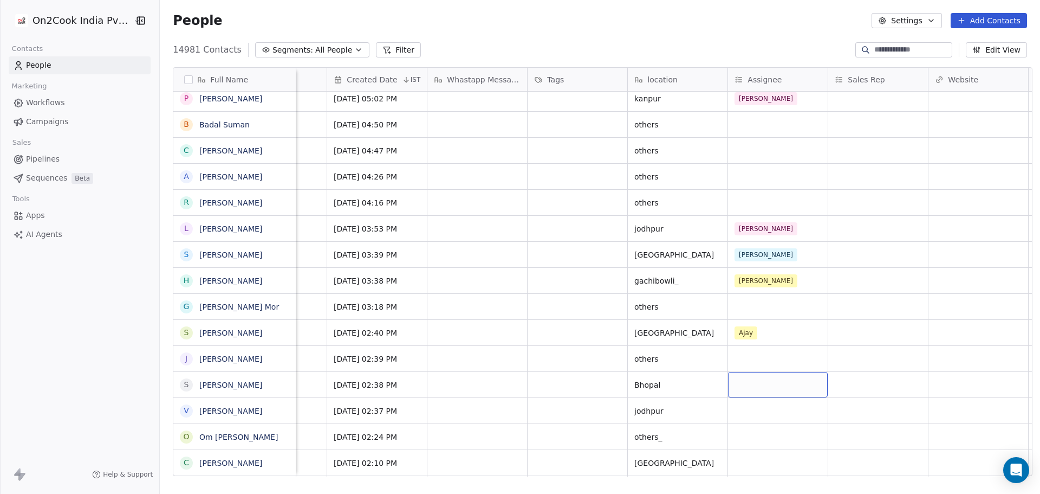
click at [766, 386] on div "grid" at bounding box center [778, 384] width 100 height 25
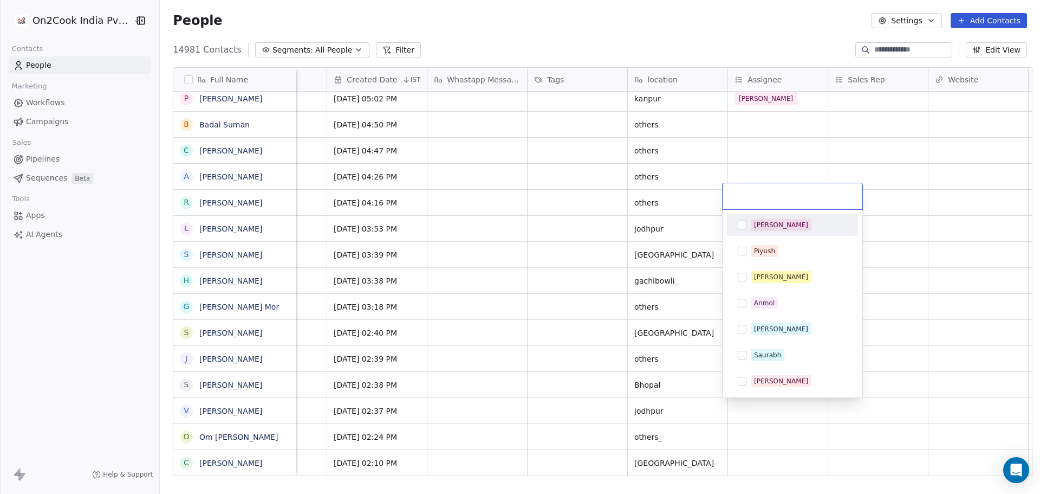
click at [780, 227] on div "Salim" at bounding box center [799, 225] width 96 height 12
click at [934, 267] on html "On2Cook India Pvt. Ltd. Contacts People Marketing Workflows Campaigns Sales Pip…" at bounding box center [520, 247] width 1040 height 494
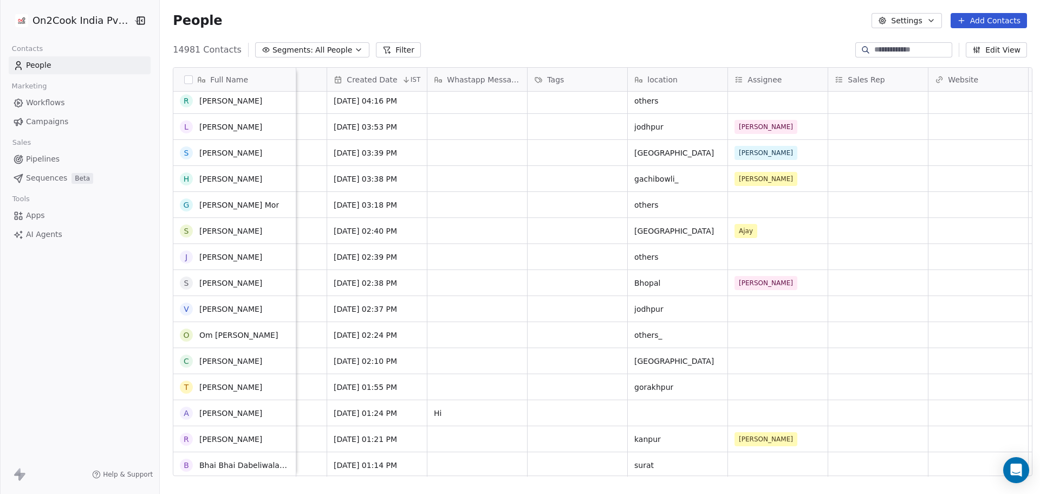
scroll to position [271, 0]
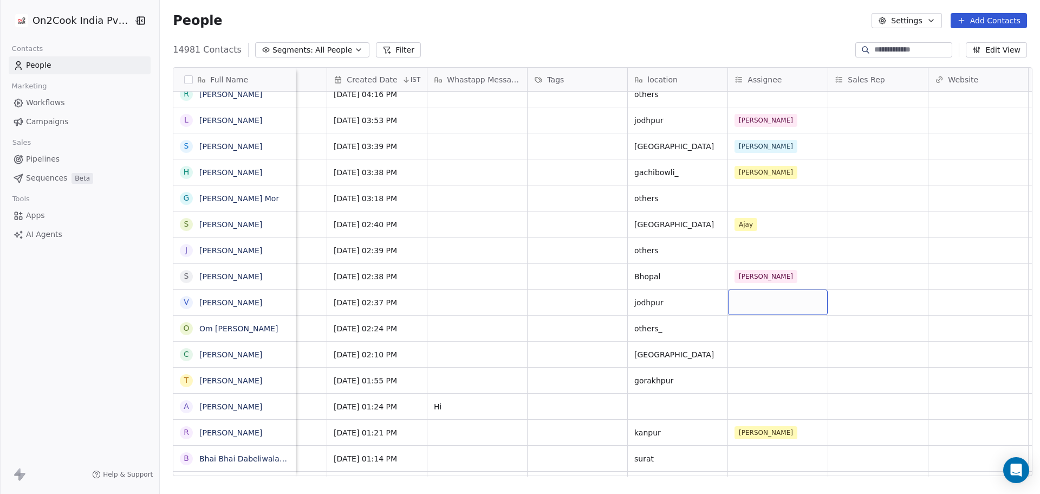
click at [751, 296] on div "grid" at bounding box center [778, 301] width 100 height 25
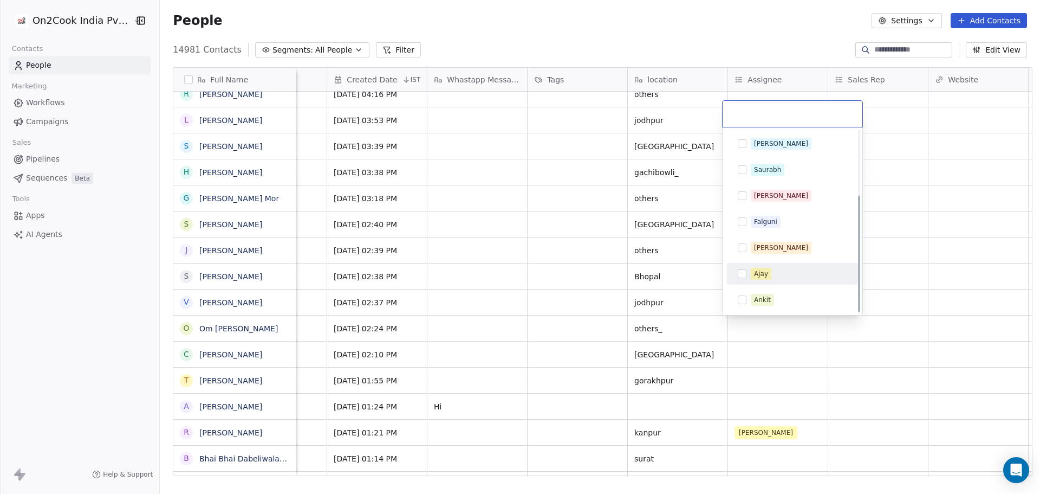
scroll to position [0, 0]
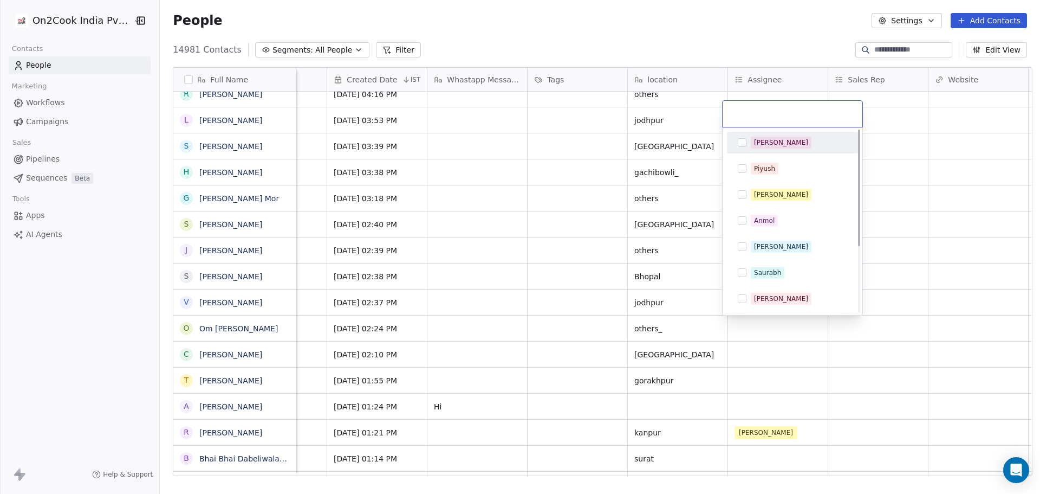
click at [782, 141] on div "Salim" at bounding box center [799, 143] width 96 height 12
click at [962, 186] on html "On2Cook India Pvt. Ltd. Contacts People Marketing Workflows Campaigns Sales Pip…" at bounding box center [520, 247] width 1040 height 494
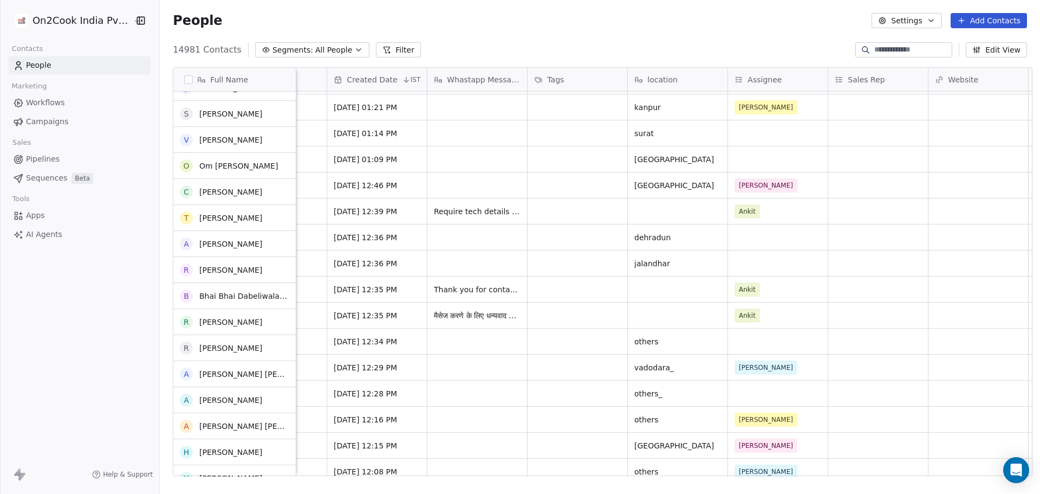
scroll to position [596, 0]
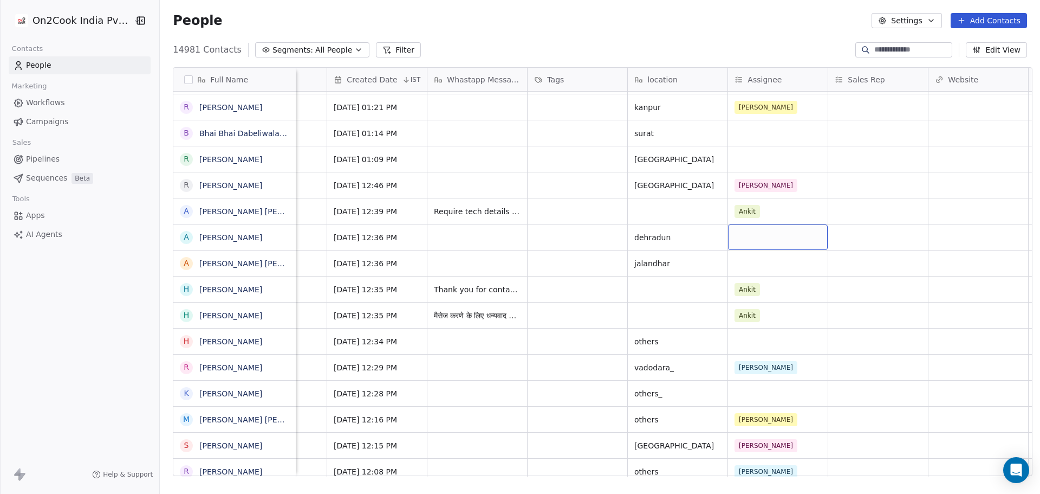
click at [769, 241] on div "grid" at bounding box center [778, 236] width 100 height 25
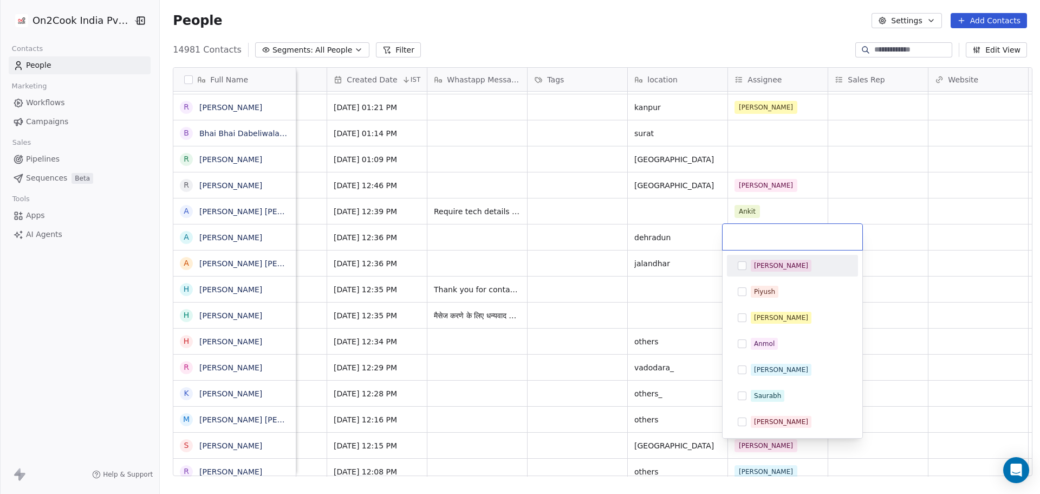
click at [778, 270] on div "Salim" at bounding box center [799, 266] width 96 height 12
click at [914, 241] on html "On2Cook India Pvt. Ltd. Contacts People Marketing Workflows Campaigns Sales Pip…" at bounding box center [520, 247] width 1040 height 494
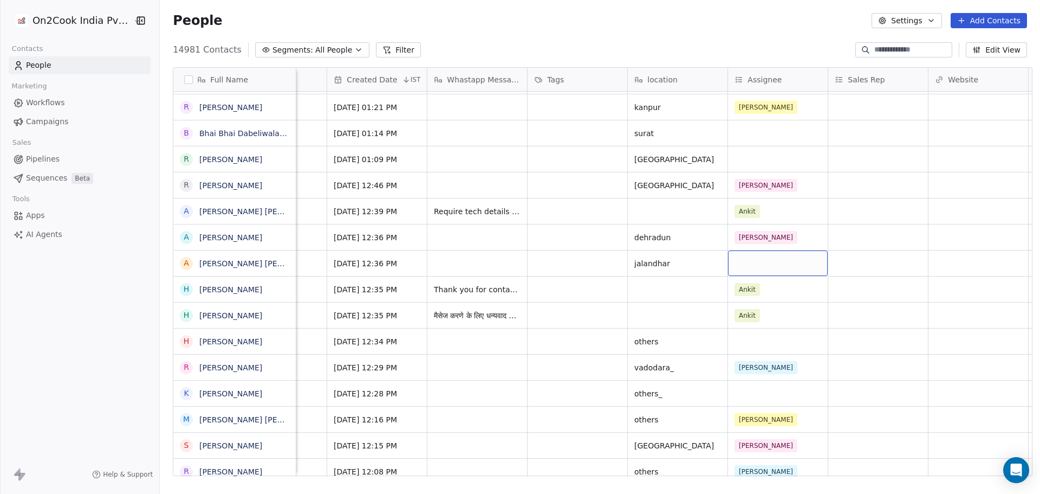
click at [802, 269] on div "grid" at bounding box center [778, 262] width 100 height 25
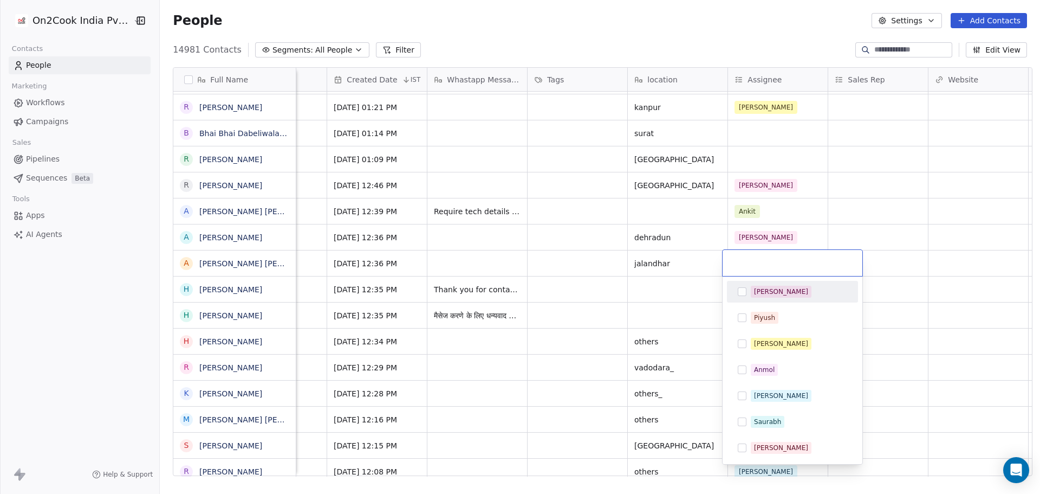
click at [790, 295] on div "Salim" at bounding box center [799, 292] width 96 height 12
click at [907, 279] on html "On2Cook India Pvt. Ltd. Contacts People Marketing Workflows Campaigns Sales Pip…" at bounding box center [520, 247] width 1040 height 494
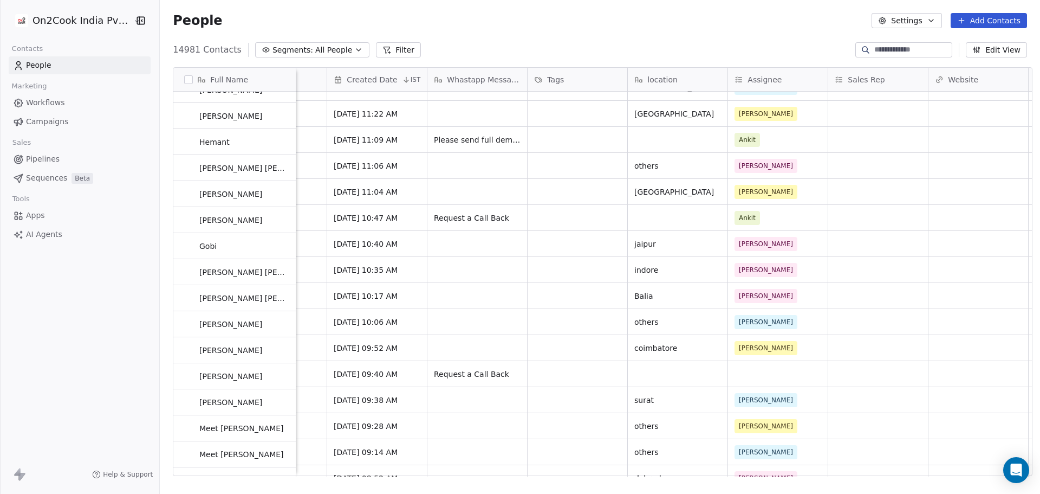
scroll to position [1084, 0]
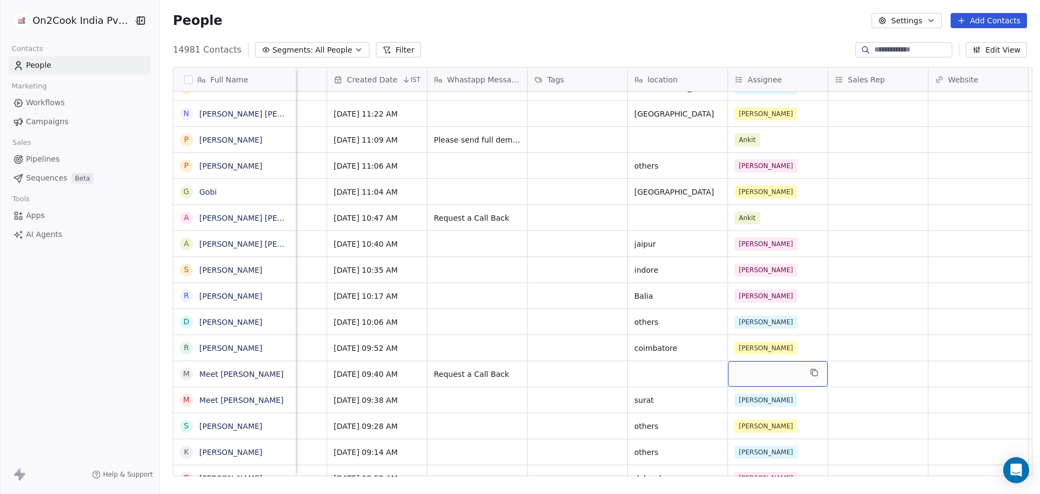
click at [756, 378] on div "grid" at bounding box center [778, 373] width 100 height 25
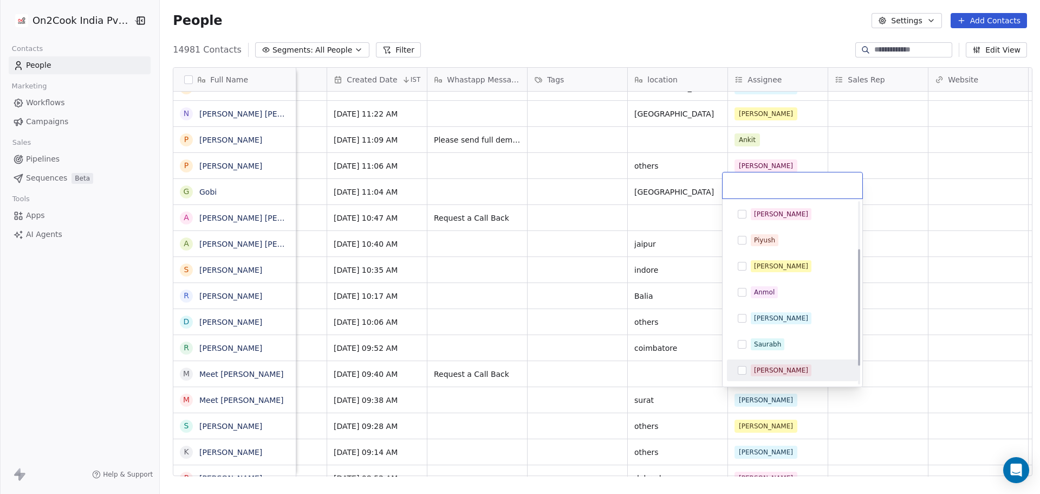
scroll to position [103, 0]
click at [768, 366] on div "Ankit" at bounding box center [762, 371] width 17 height 10
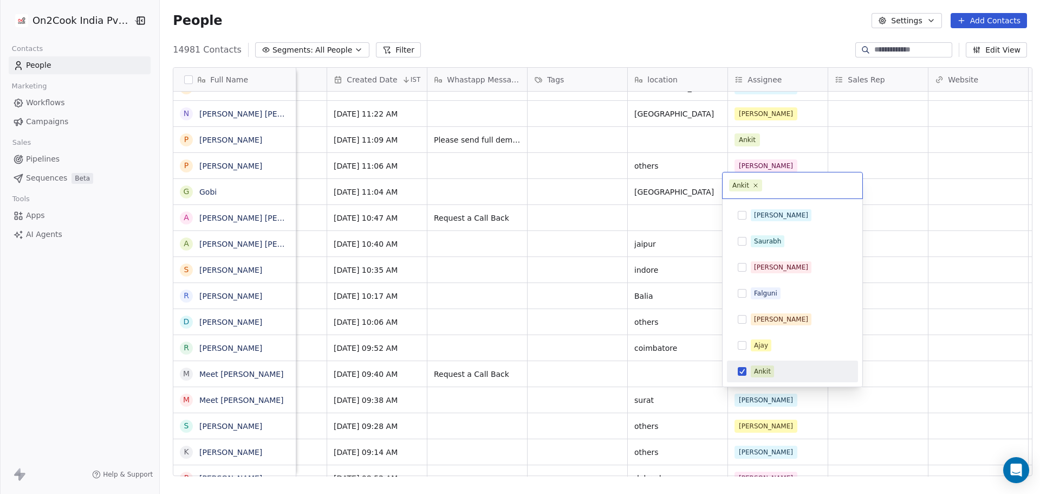
click at [924, 353] on html "On2Cook India Pvt. Ltd. Contacts People Marketing Workflows Campaigns Sales Pip…" at bounding box center [520, 247] width 1040 height 494
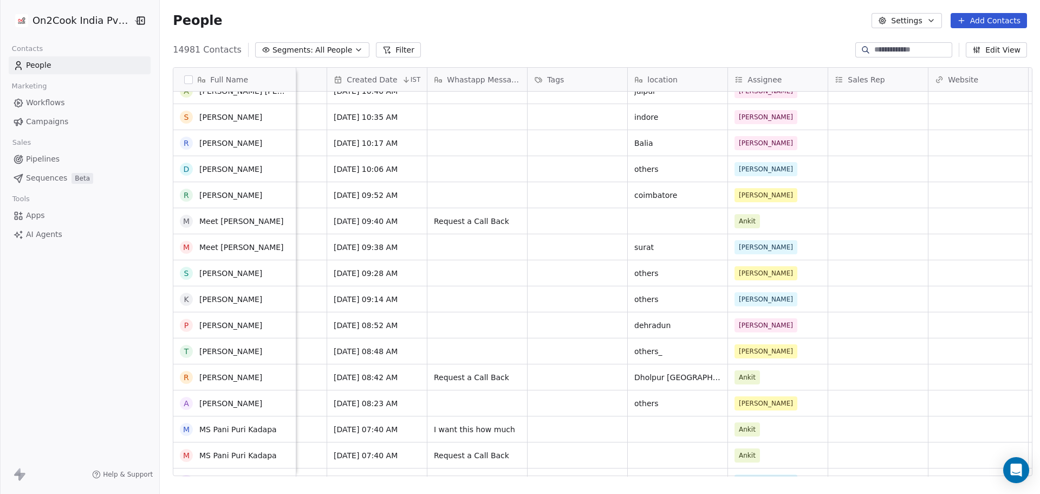
scroll to position [1192, 0]
